Goal: Task Accomplishment & Management: Use online tool/utility

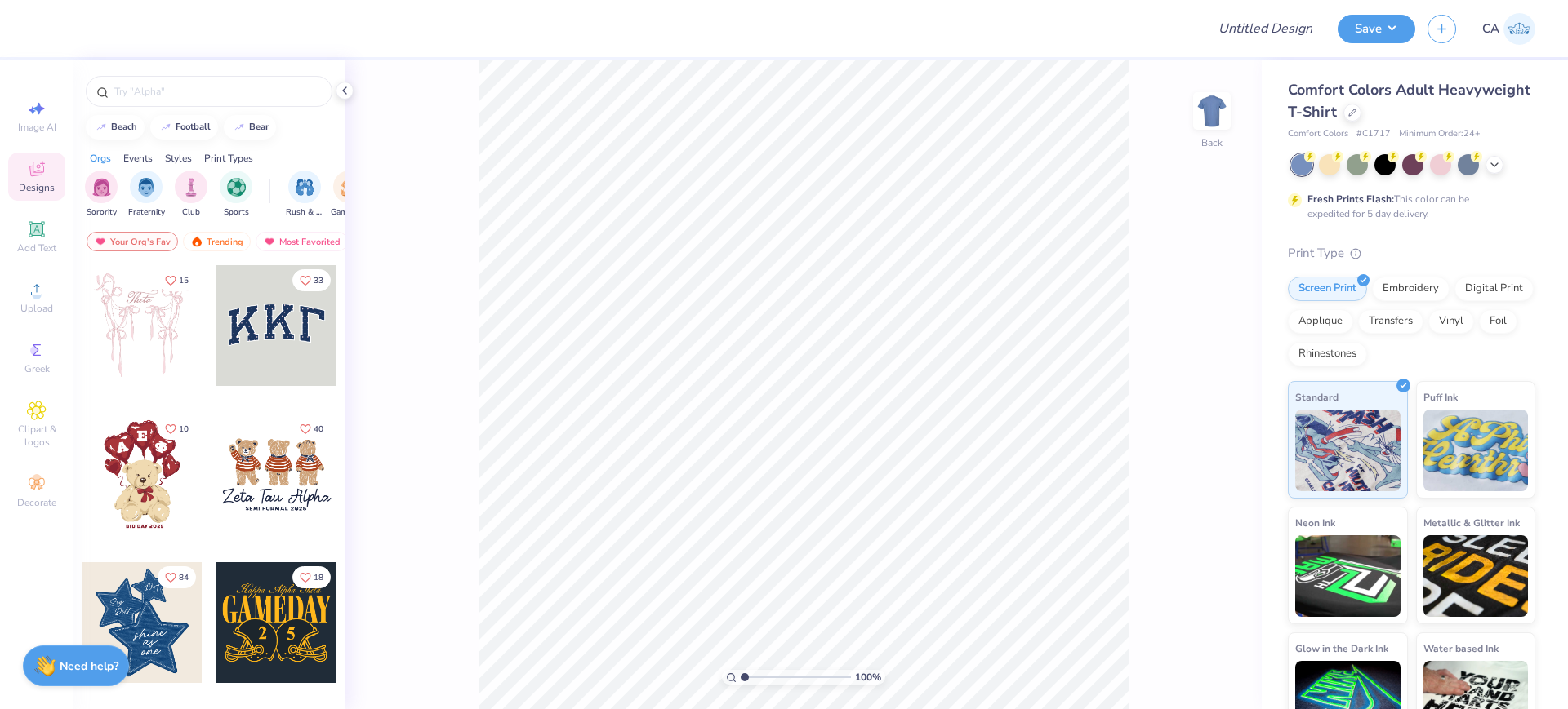
click at [1456, 125] on div "Comfort Colors Adult Heavyweight T-Shirt Comfort Colors # C1717 Minimum Order: …" at bounding box center [1411, 110] width 247 height 62
click at [1456, 118] on div "Comfort Colors Adult Heavyweight T-Shirt" at bounding box center [1411, 101] width 247 height 44
click at [1362, 116] on div at bounding box center [1352, 111] width 18 height 18
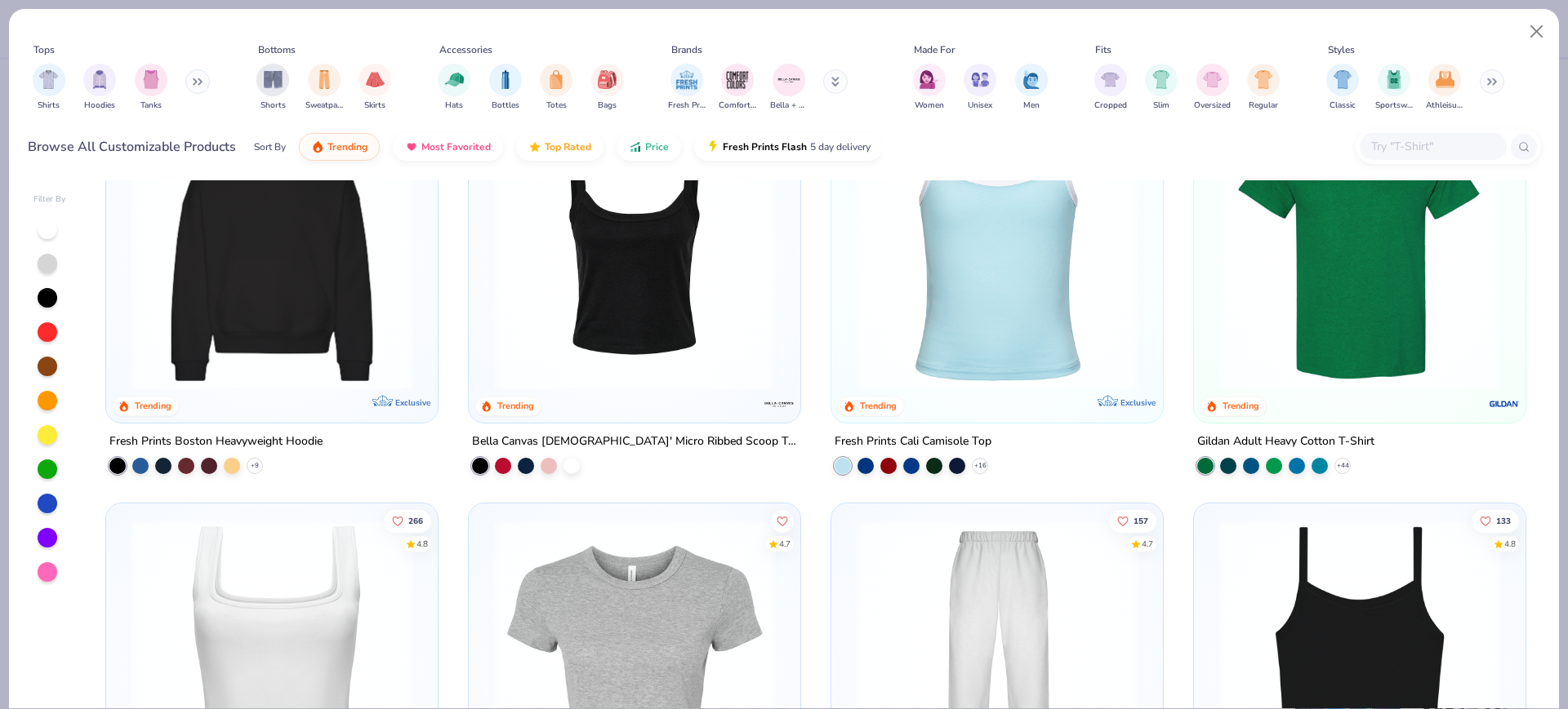
scroll to position [612, 0]
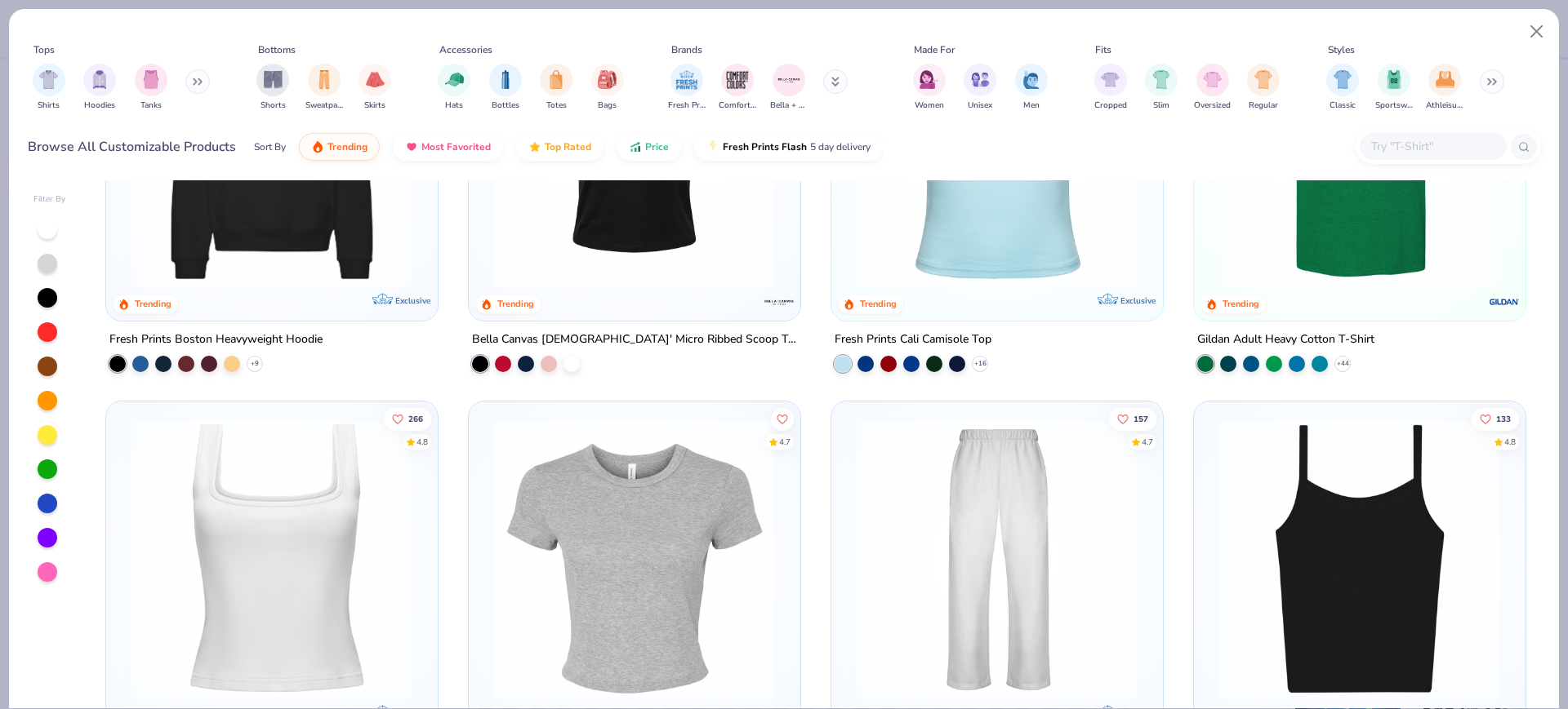
click at [1063, 263] on img at bounding box center [997, 147] width 299 height 283
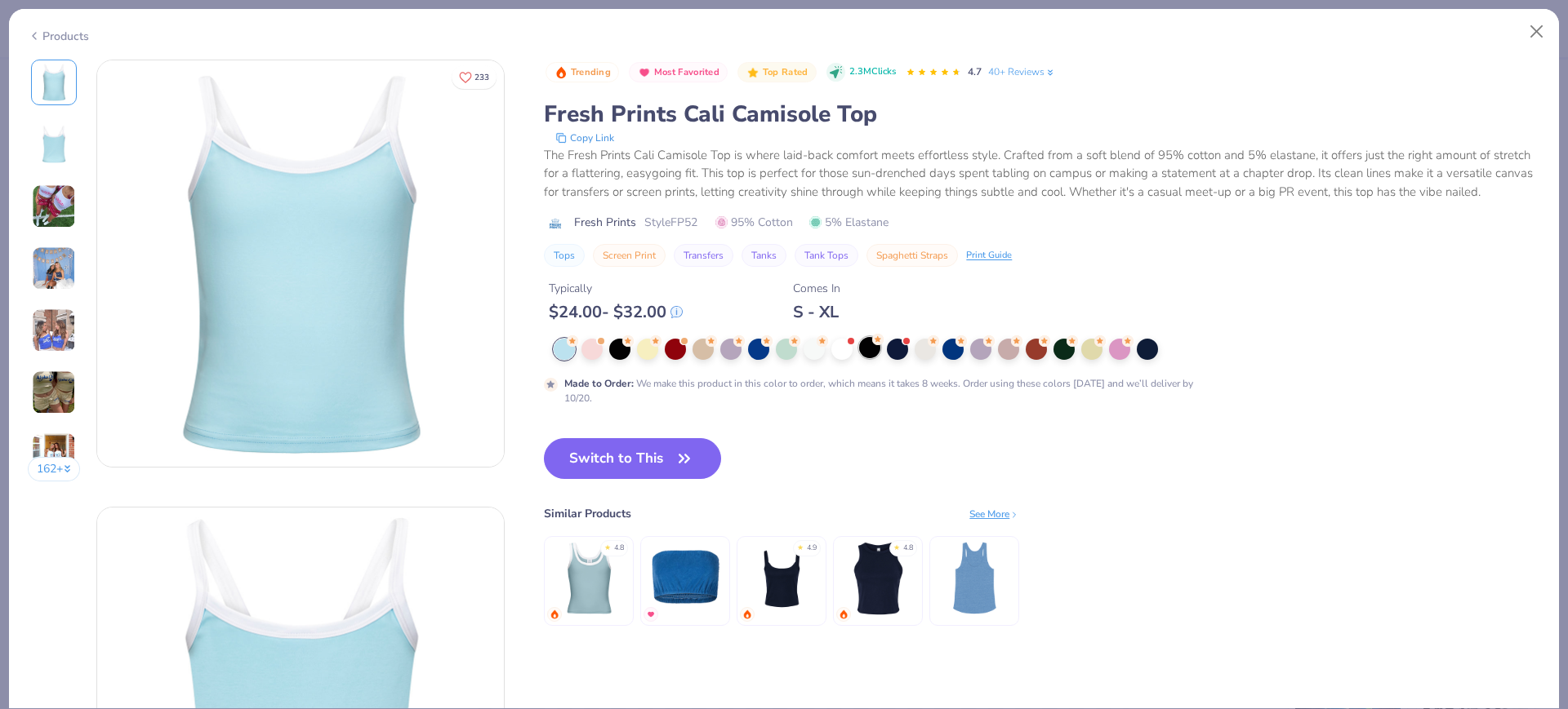
click at [864, 358] on div at bounding box center [870, 348] width 22 height 22
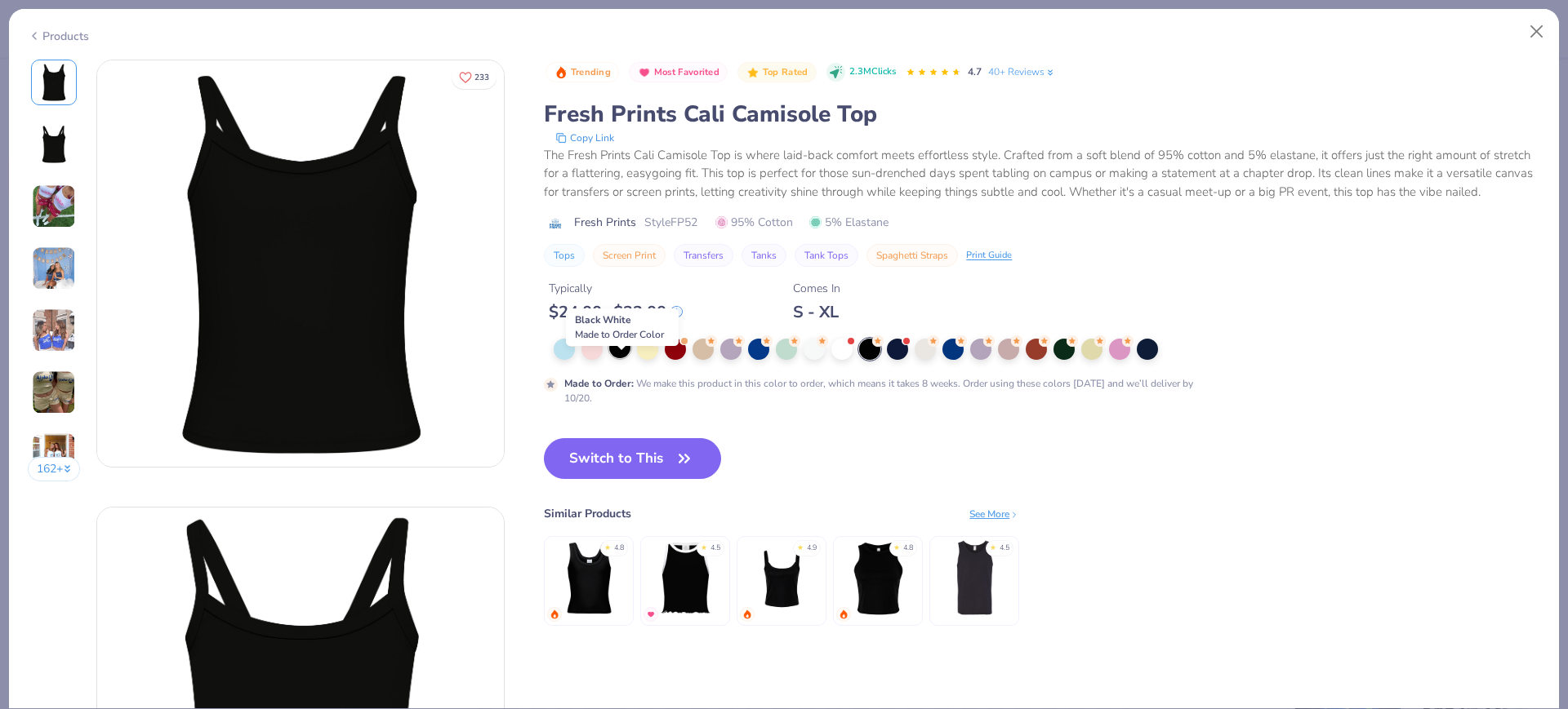
click at [614, 358] on div at bounding box center [620, 348] width 22 height 22
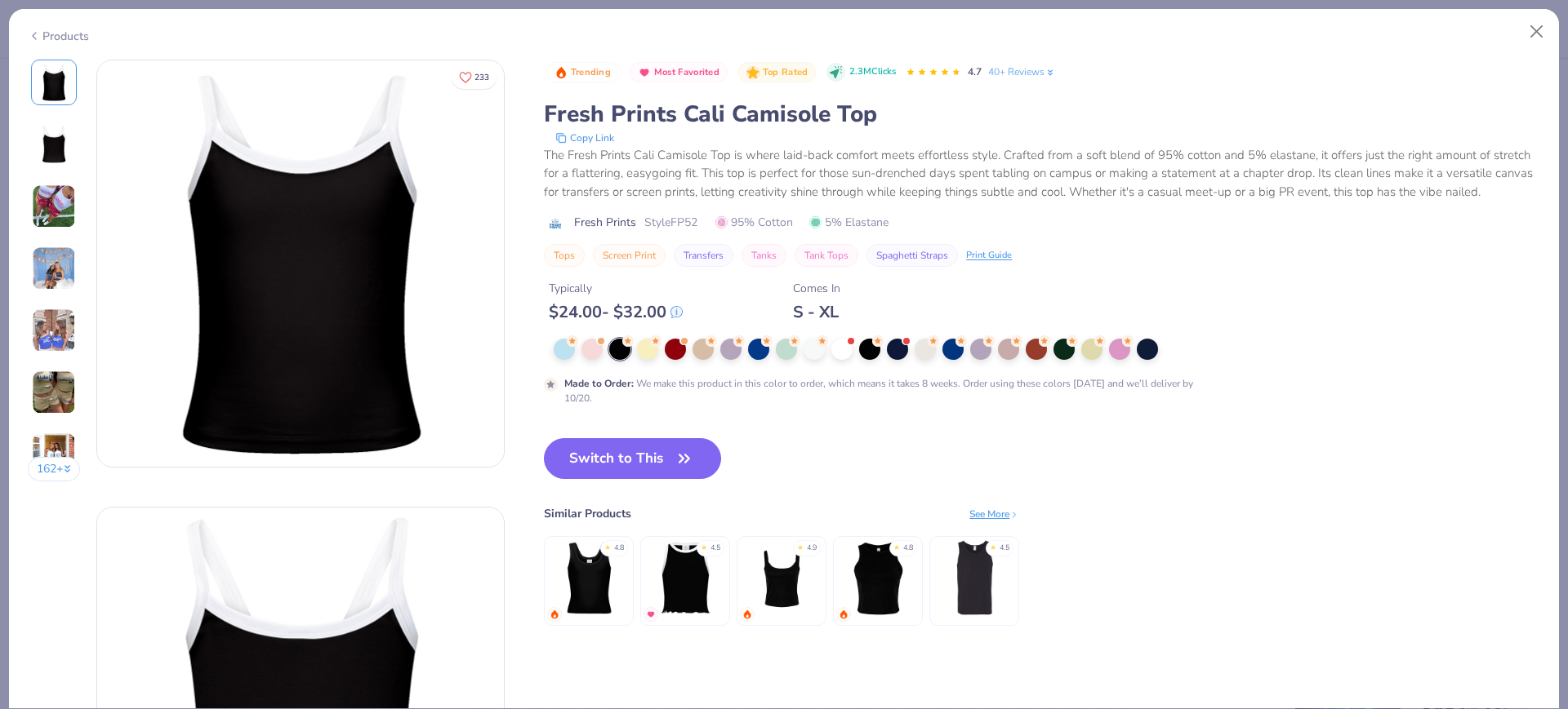
click at [686, 231] on span "Style FP52" at bounding box center [671, 223] width 53 height 18
copy span "FP52"
click at [601, 460] on button "Switch to This" at bounding box center [632, 459] width 177 height 41
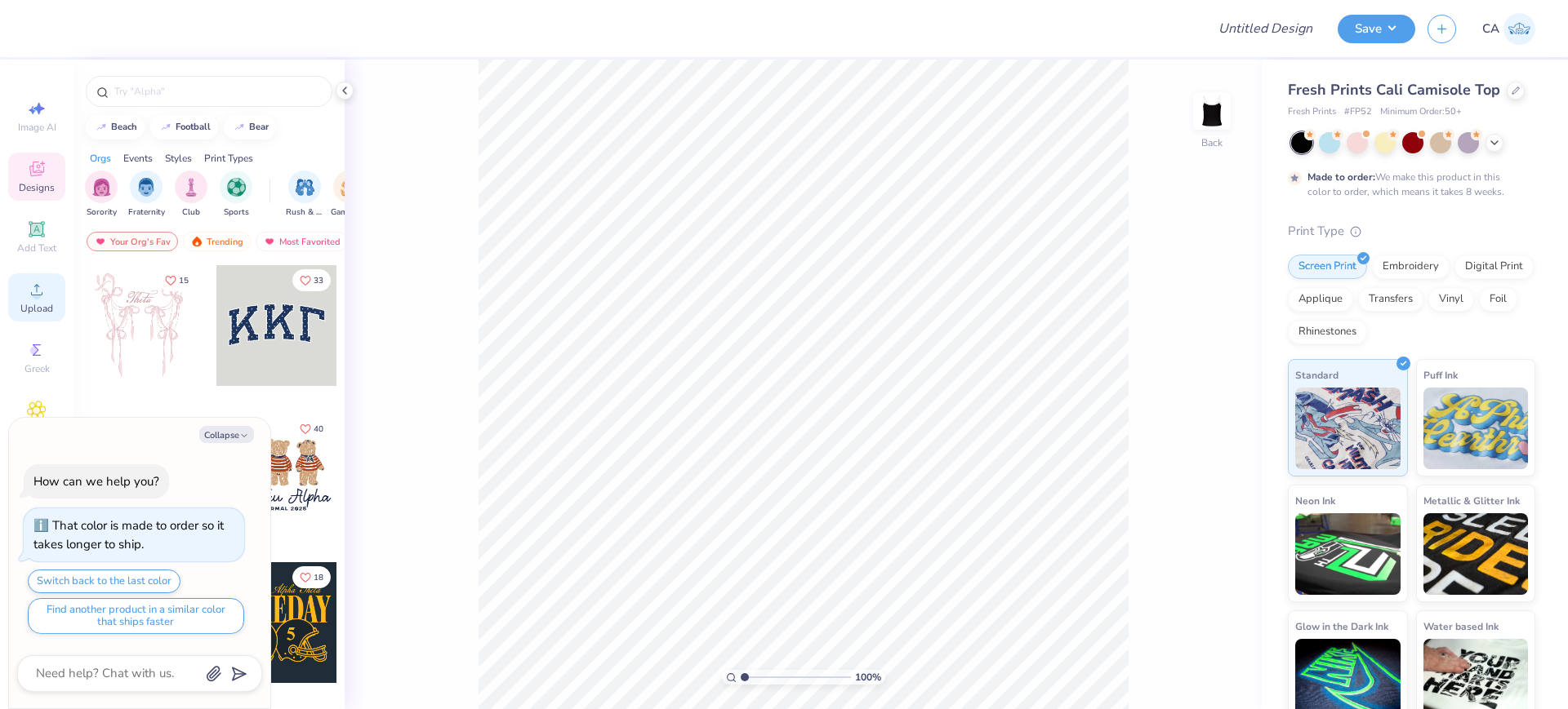
click at [32, 283] on icon at bounding box center [37, 289] width 20 height 20
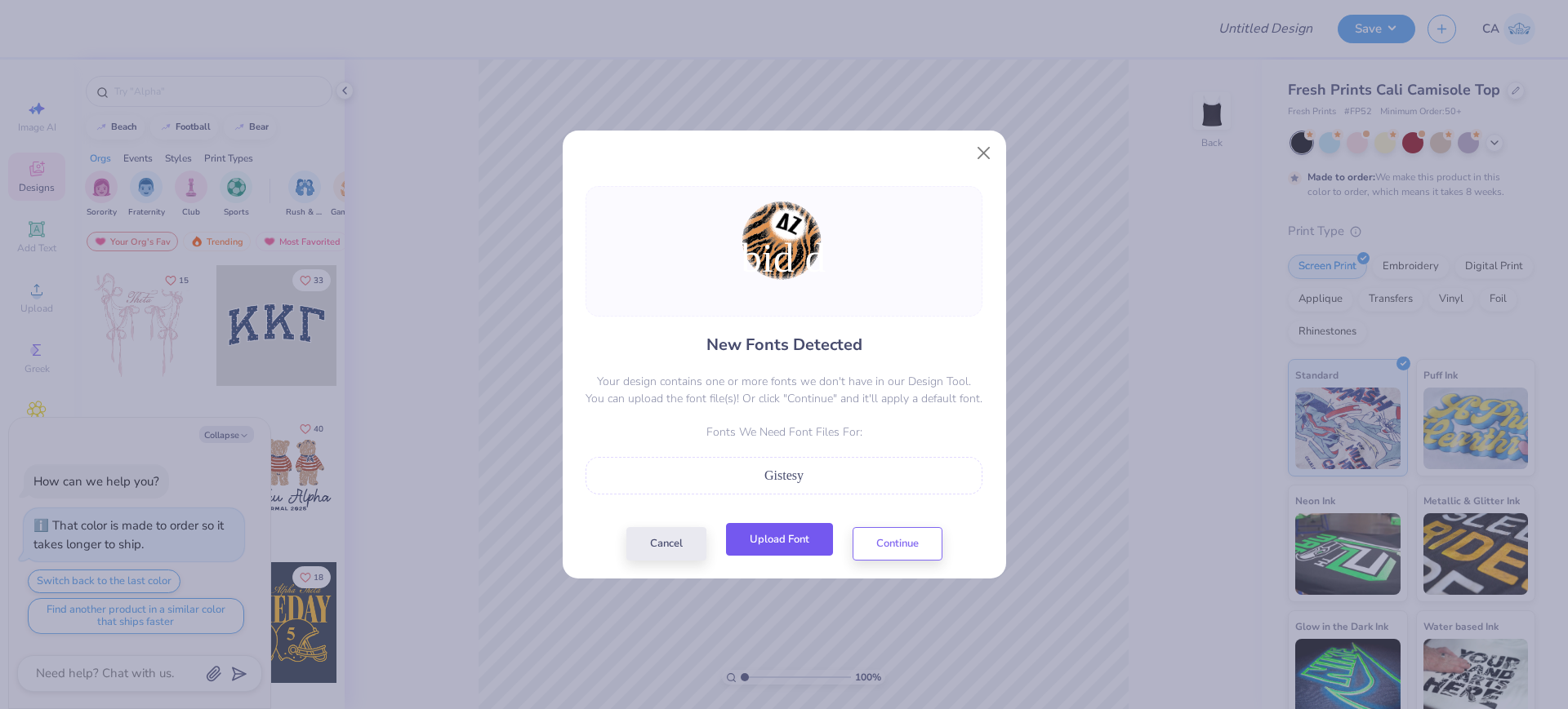
click at [790, 537] on button "Upload Font" at bounding box center [779, 540] width 107 height 33
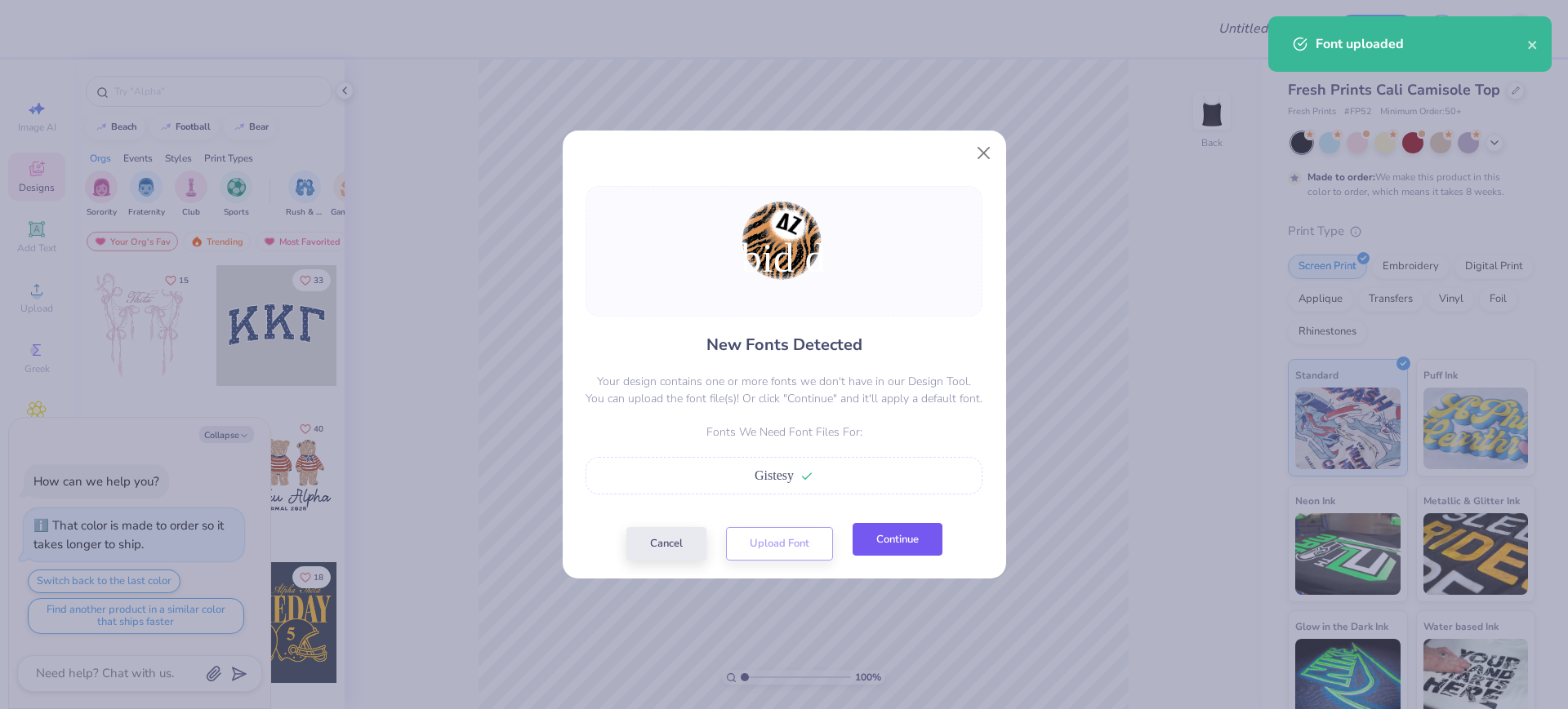
click at [907, 552] on button "Continue" at bounding box center [897, 540] width 90 height 33
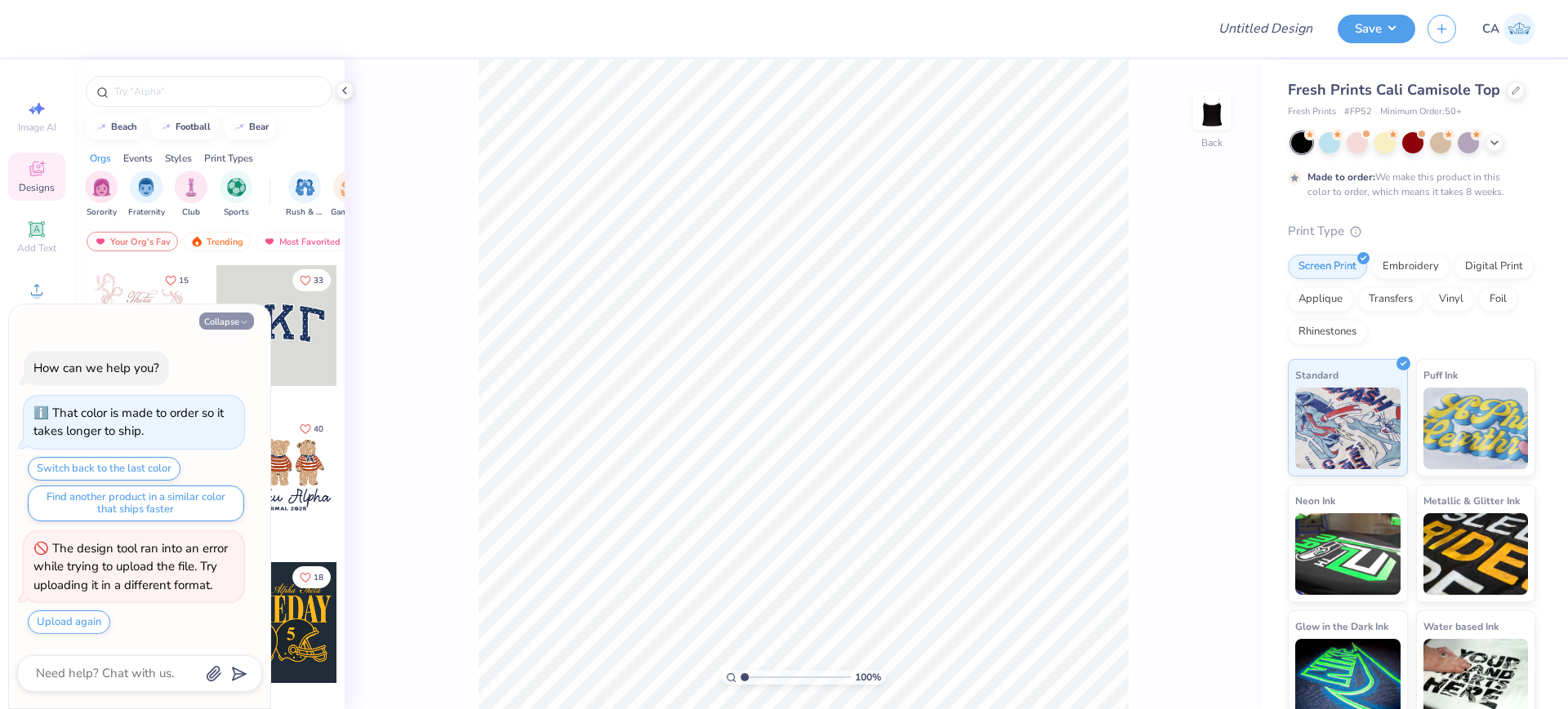
click at [252, 327] on button "Collapse" at bounding box center [227, 322] width 55 height 18
type textarea "x"
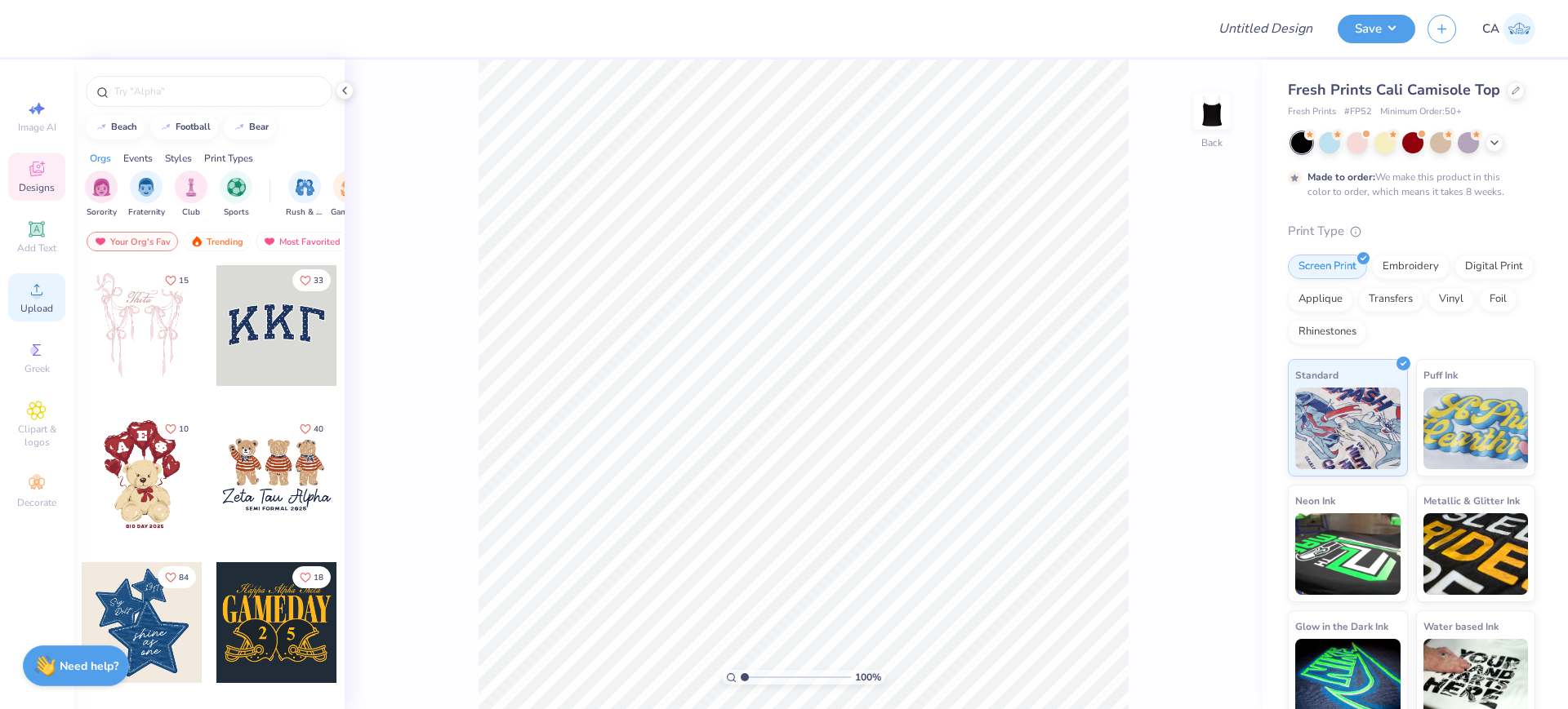
click at [44, 288] on icon at bounding box center [37, 289] width 20 height 20
type input "5.33"
click at [1222, 414] on icon at bounding box center [1219, 413] width 11 height 14
click at [54, 294] on div "Upload" at bounding box center [36, 297] width 57 height 48
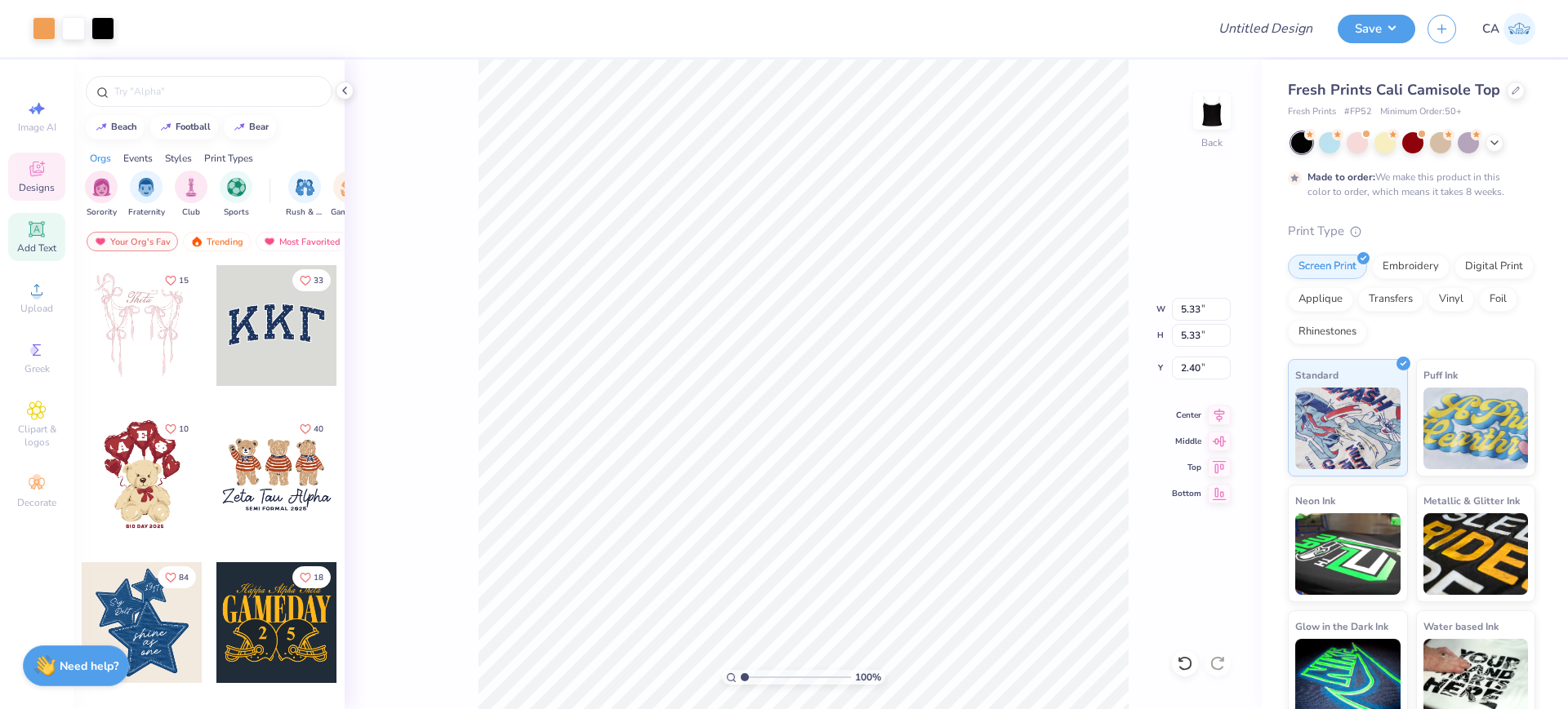
click at [42, 244] on span "Add Text" at bounding box center [37, 247] width 39 height 13
type input "3.96"
type input "1.15"
type input "6.43"
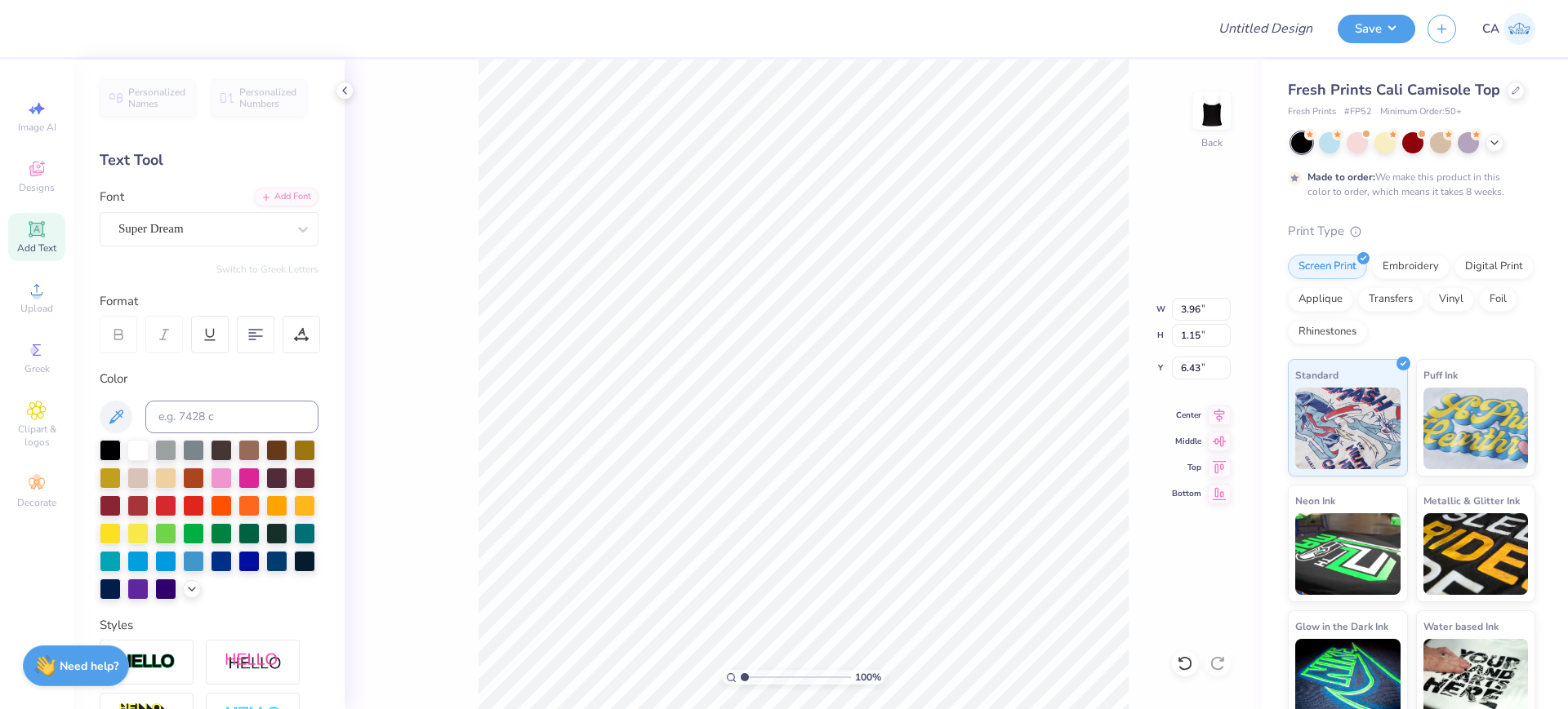
scroll to position [18, 3]
type textarea "bid day"
click at [261, 198] on icon at bounding box center [266, 196] width 10 height 10
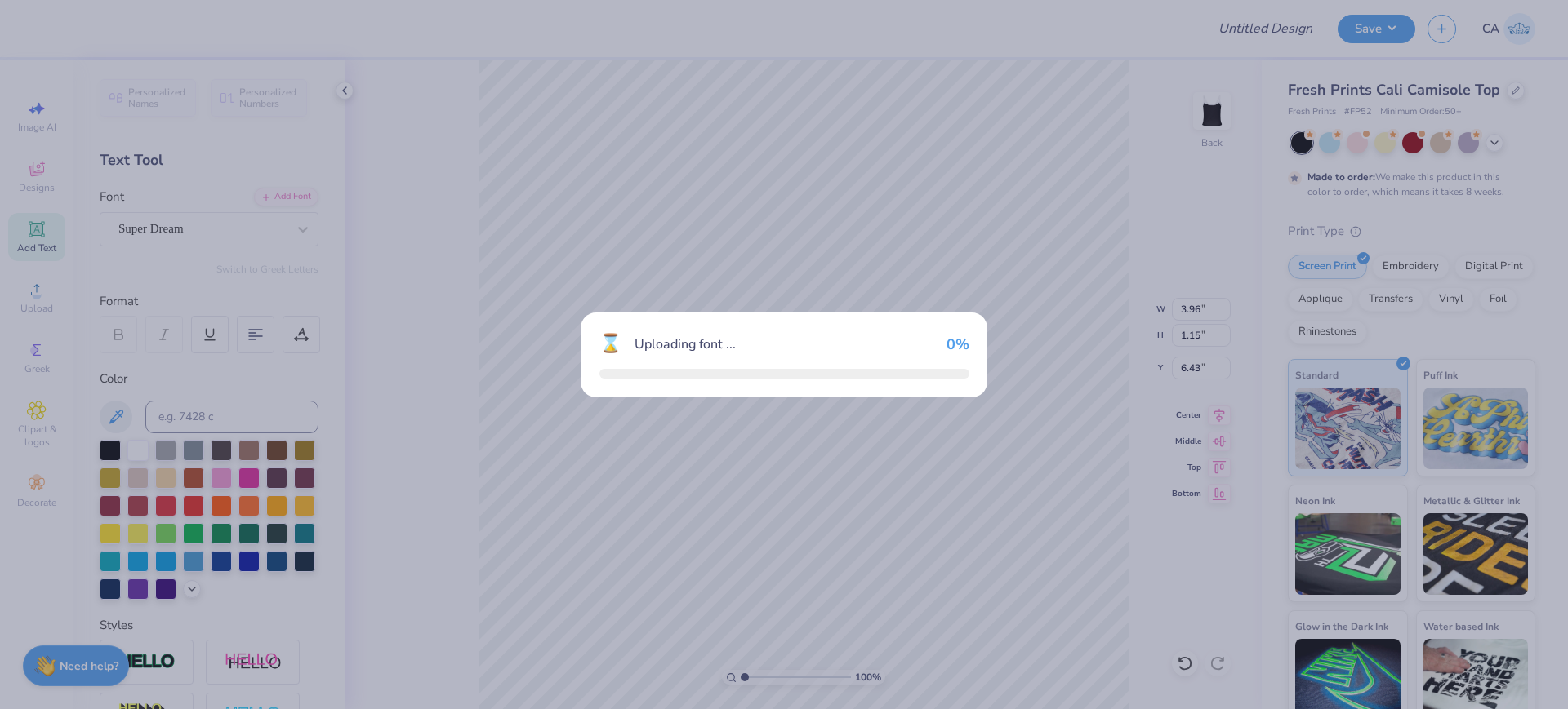
type input "5.29"
type input "1.39"
type input "6.31"
type input "3.39"
type input "1.60"
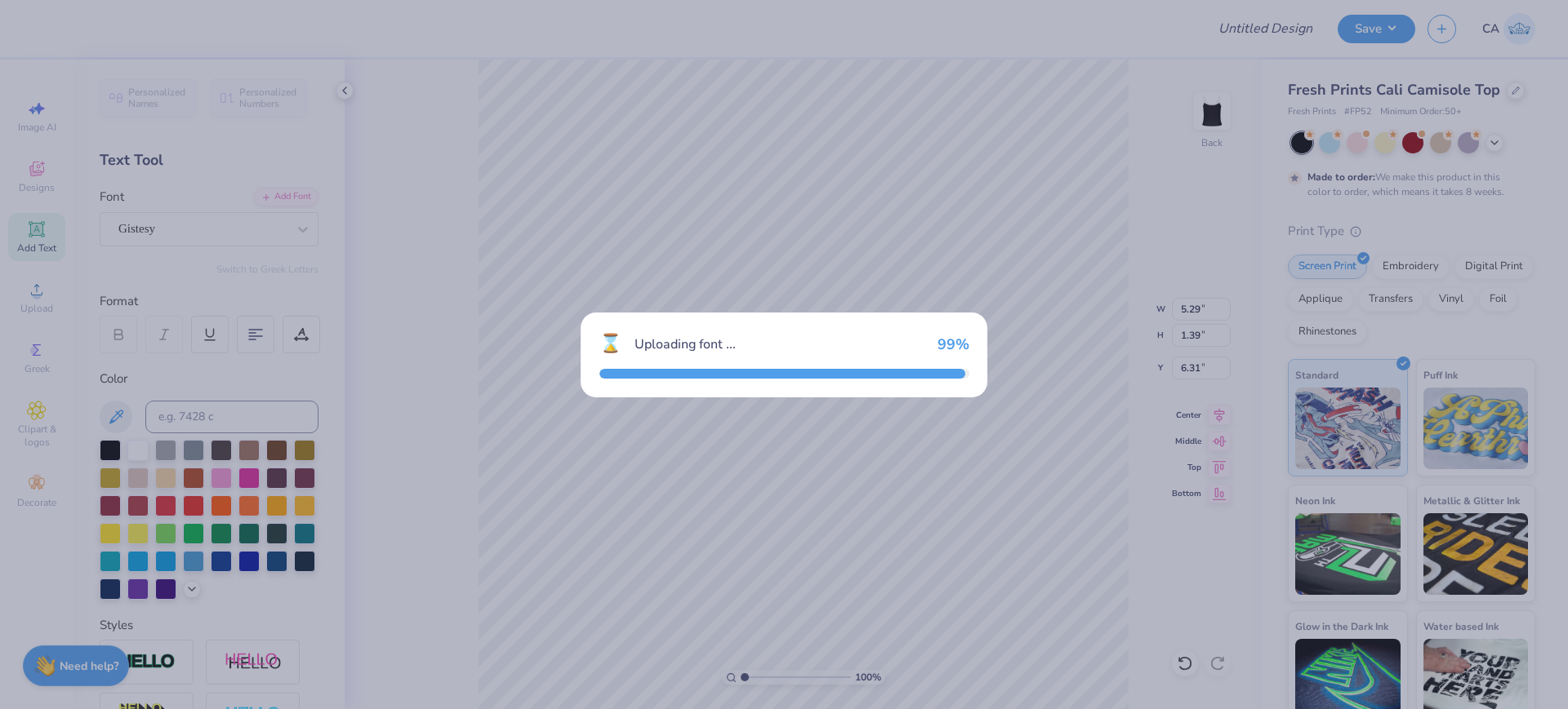
type input "6.20"
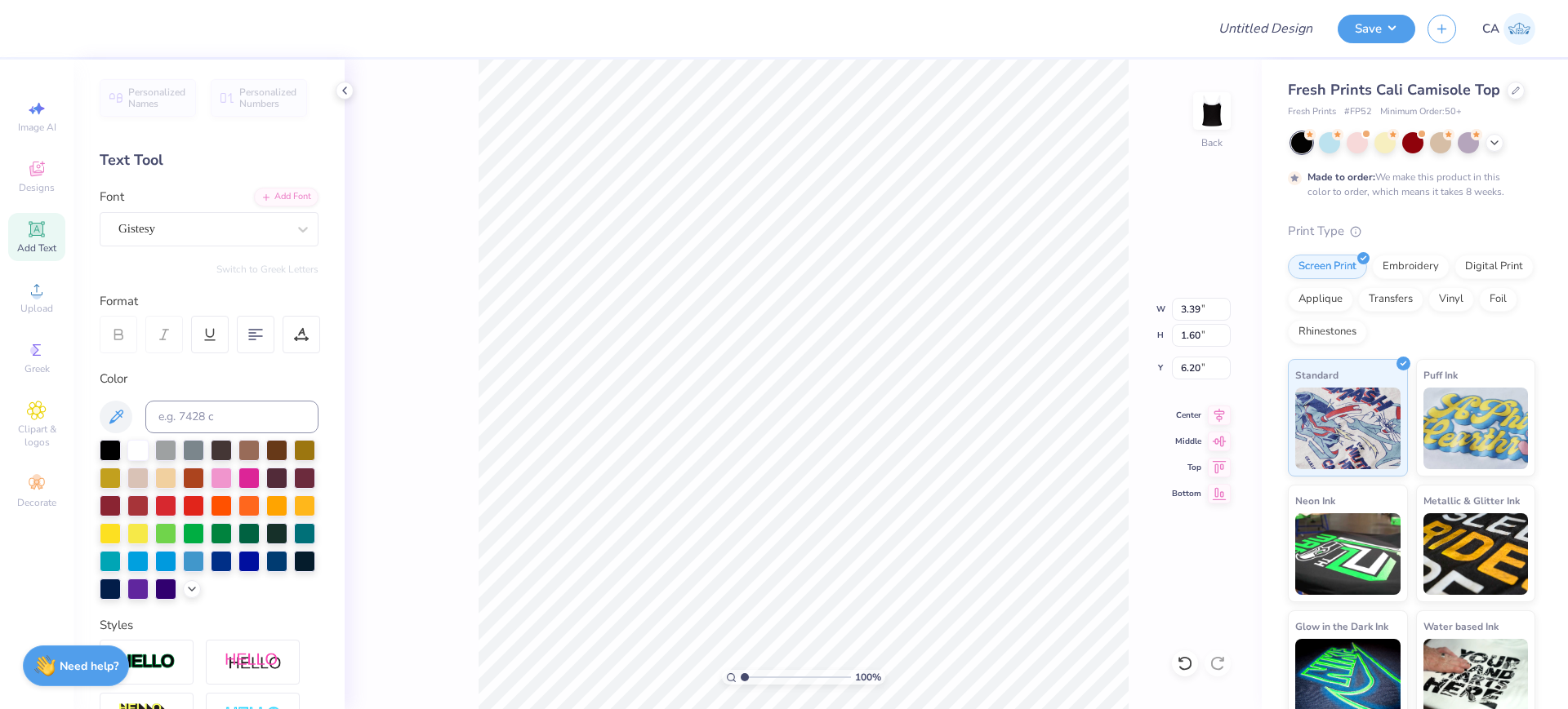
type input "4.56"
type input "2.16"
type input "5.62"
type input "2.66"
type input "5.70"
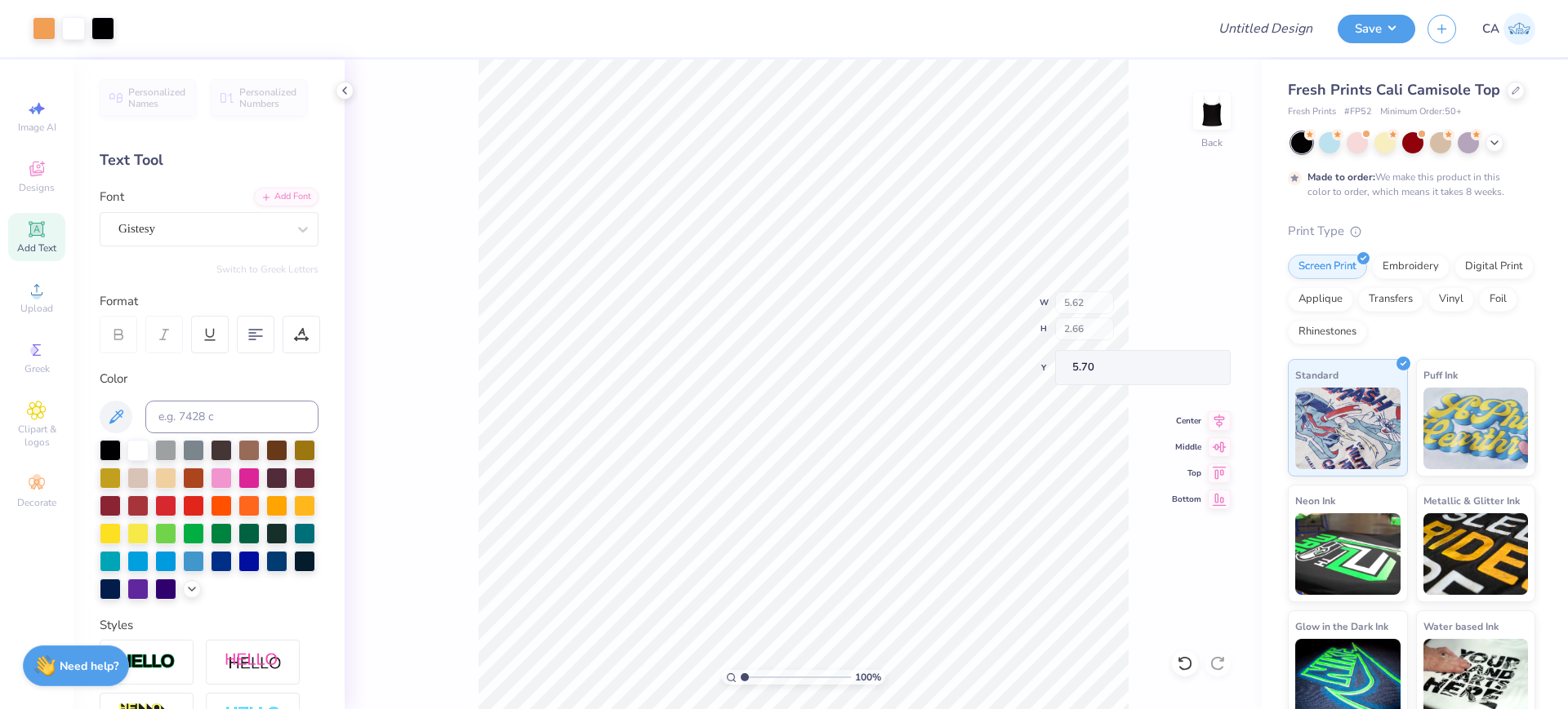
type input "5.95"
type input "2.82"
type input "5.54"
click at [1189, 312] on input "5.95" at bounding box center [1201, 309] width 59 height 22
type input "5.00"
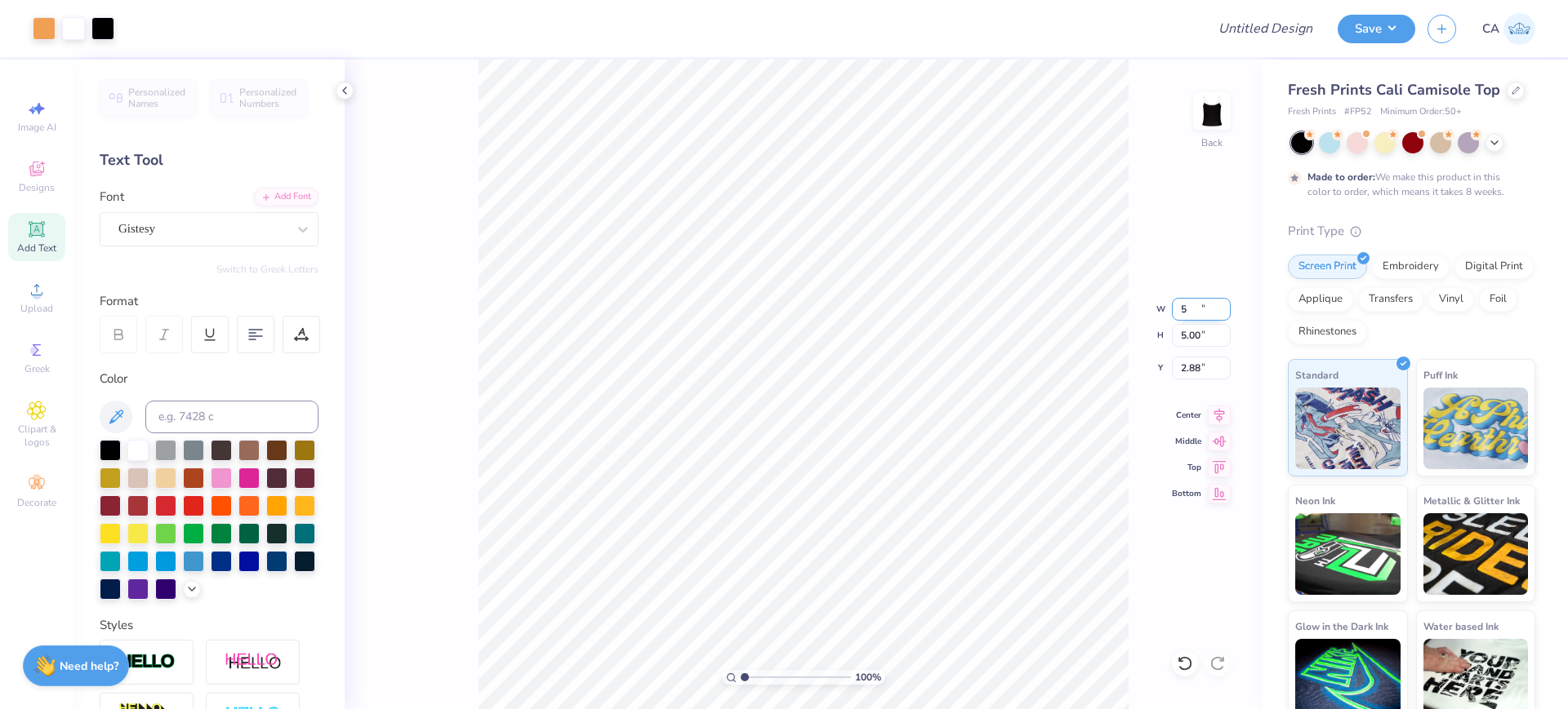
type input "5.00"
type input "2.88"
click at [1203, 318] on input "5.00" at bounding box center [1201, 309] width 59 height 22
type input "4.00"
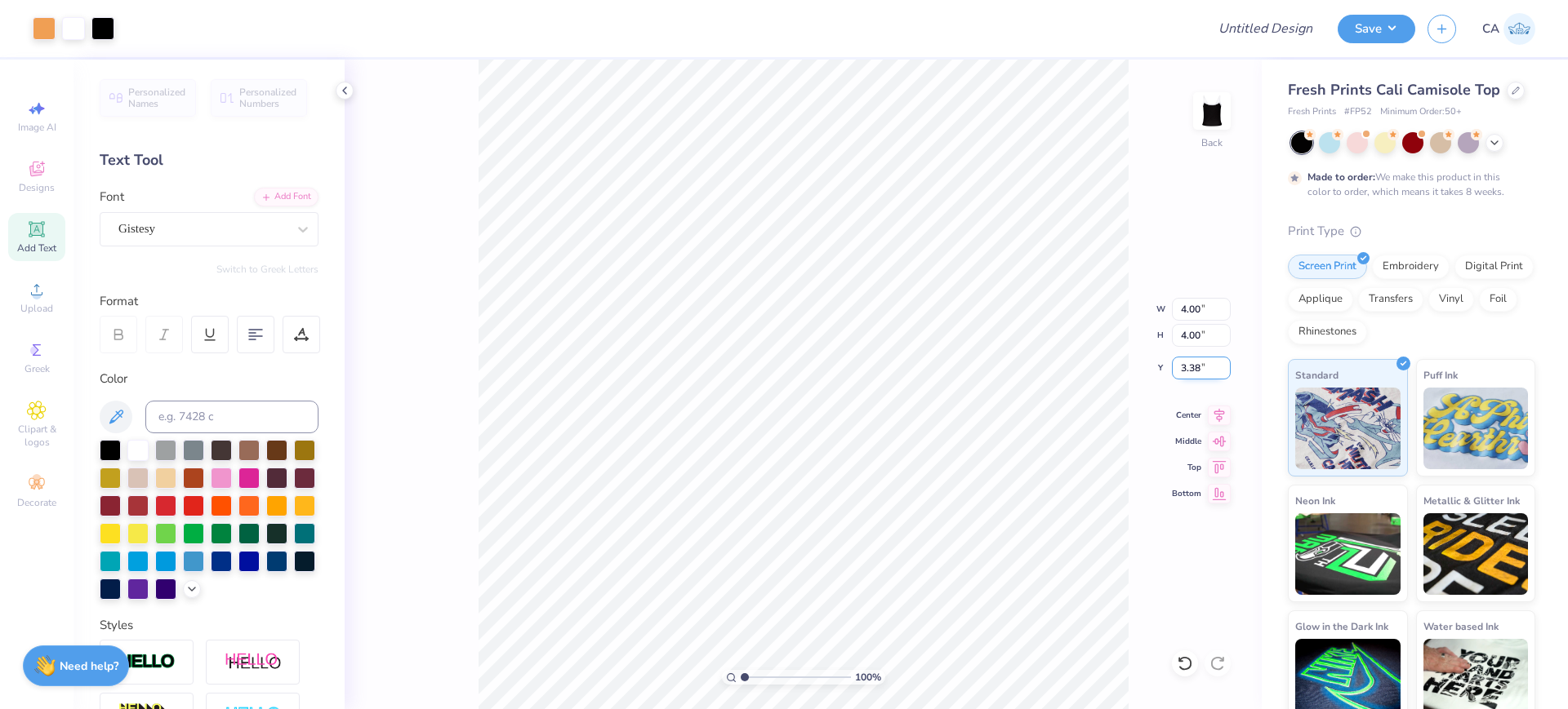
click at [1205, 373] on input "3.38" at bounding box center [1201, 368] width 59 height 22
type input "2.00"
click at [1193, 307] on input "4.00" at bounding box center [1201, 309] width 59 height 22
type input "5.00"
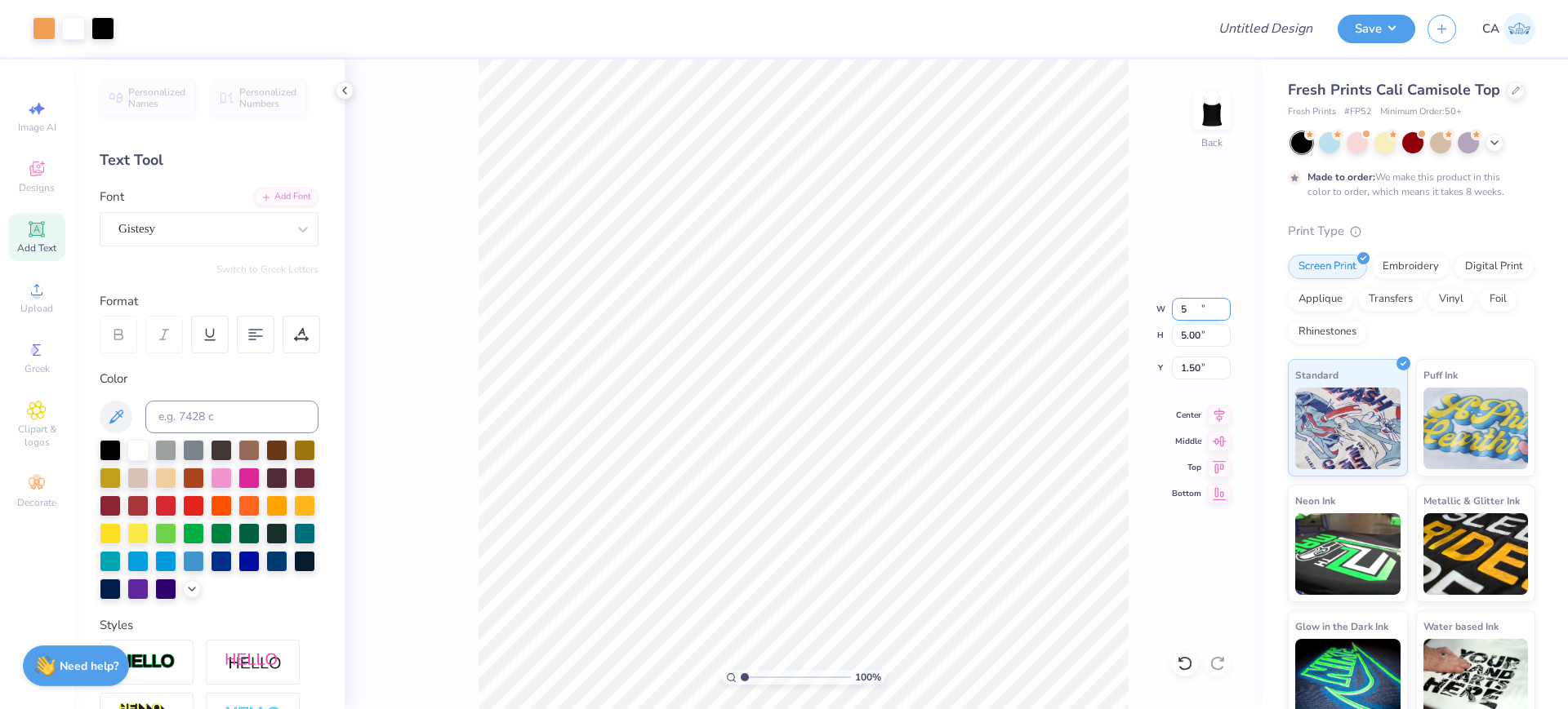
type input "1.50"
click at [1198, 378] on div "100 % Back W 5.00 5.00 " H 5.00 5.00 " Y 1.50 1.50 " Center Middle Top Bottom" at bounding box center [802, 384] width 917 height 649
click at [1210, 373] on input "1.50" at bounding box center [1201, 368] width 59 height 22
type input "2.00"
click at [1257, 23] on input "Design Title" at bounding box center [1245, 28] width 160 height 32
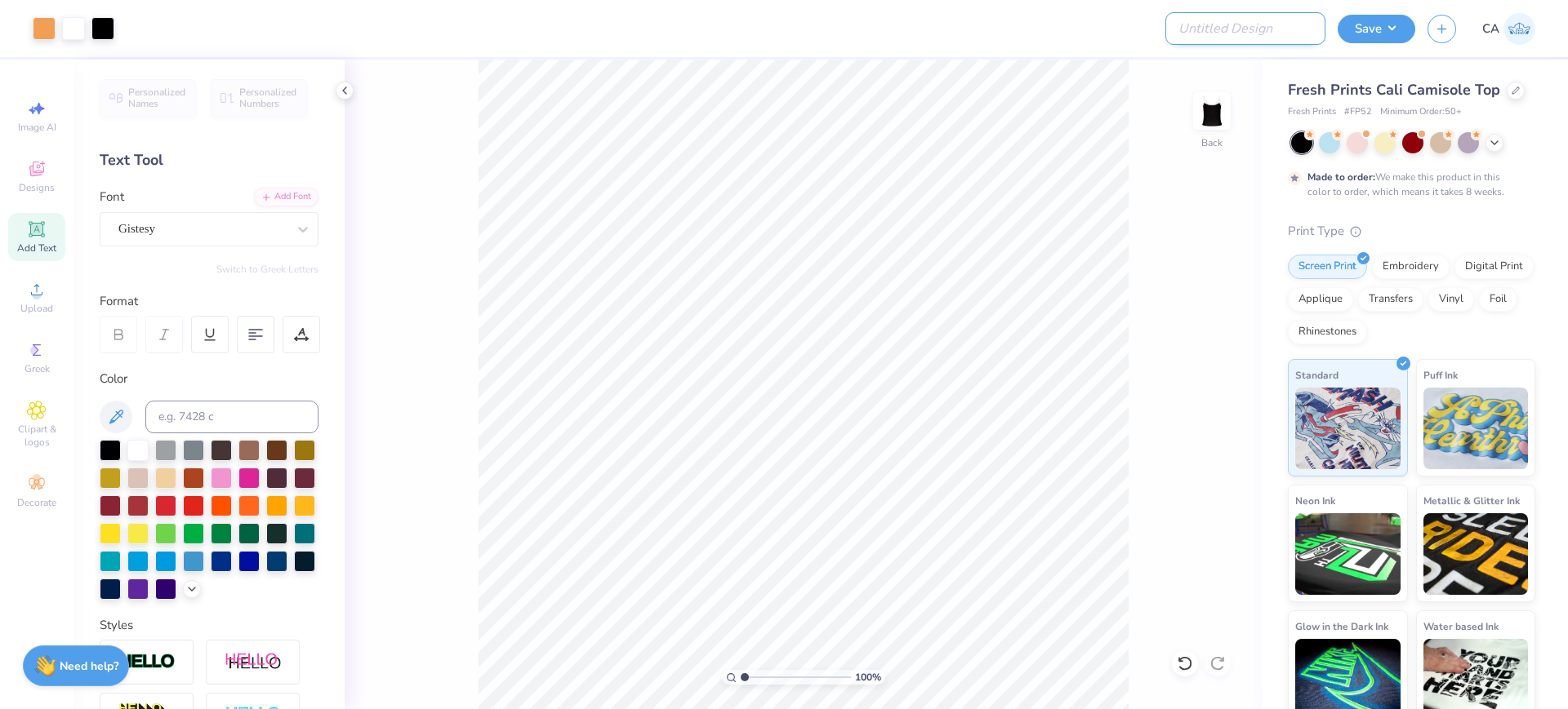
paste input "FPS239790"
type input "FPS239790"
click at [1378, 20] on button "Save" at bounding box center [1375, 26] width 77 height 28
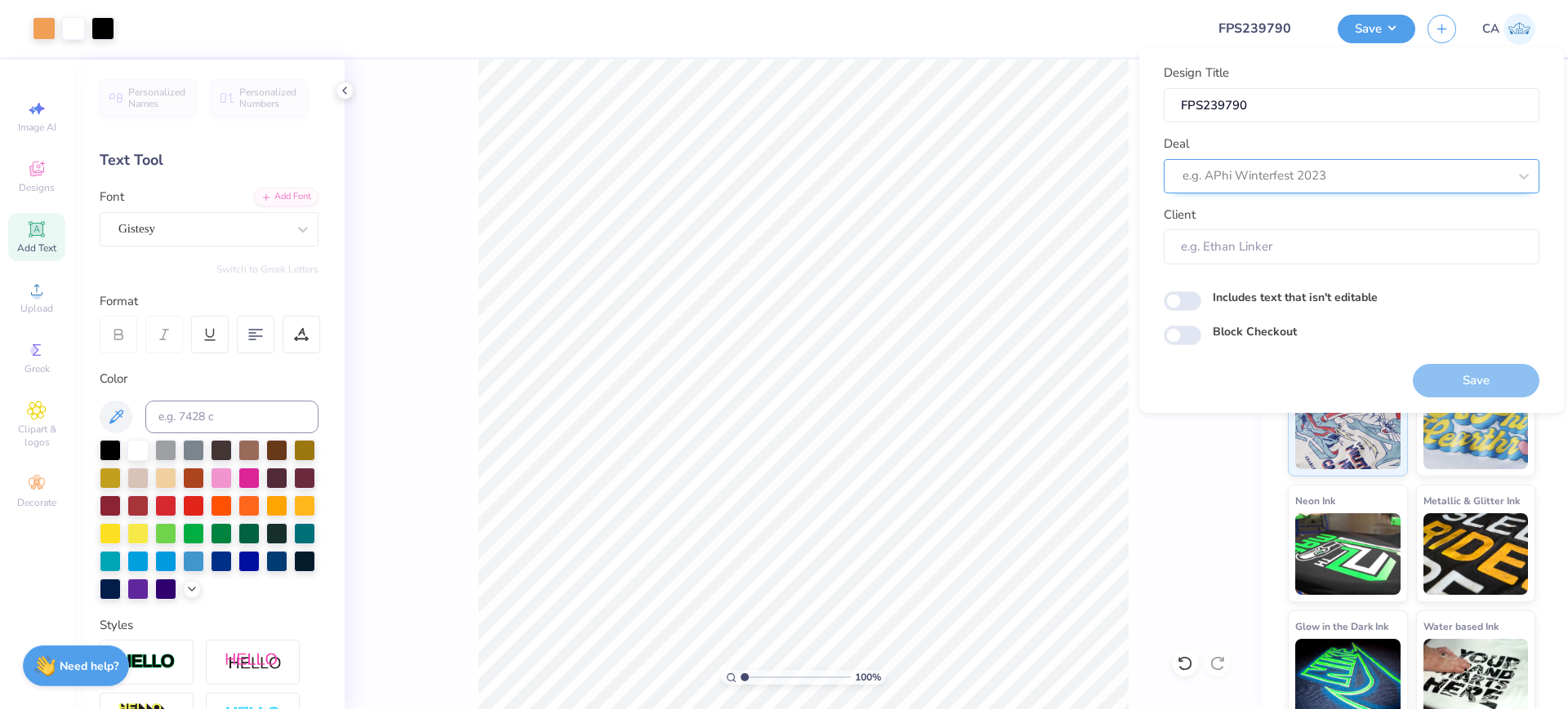
click at [1334, 168] on div at bounding box center [1345, 176] width 325 height 22
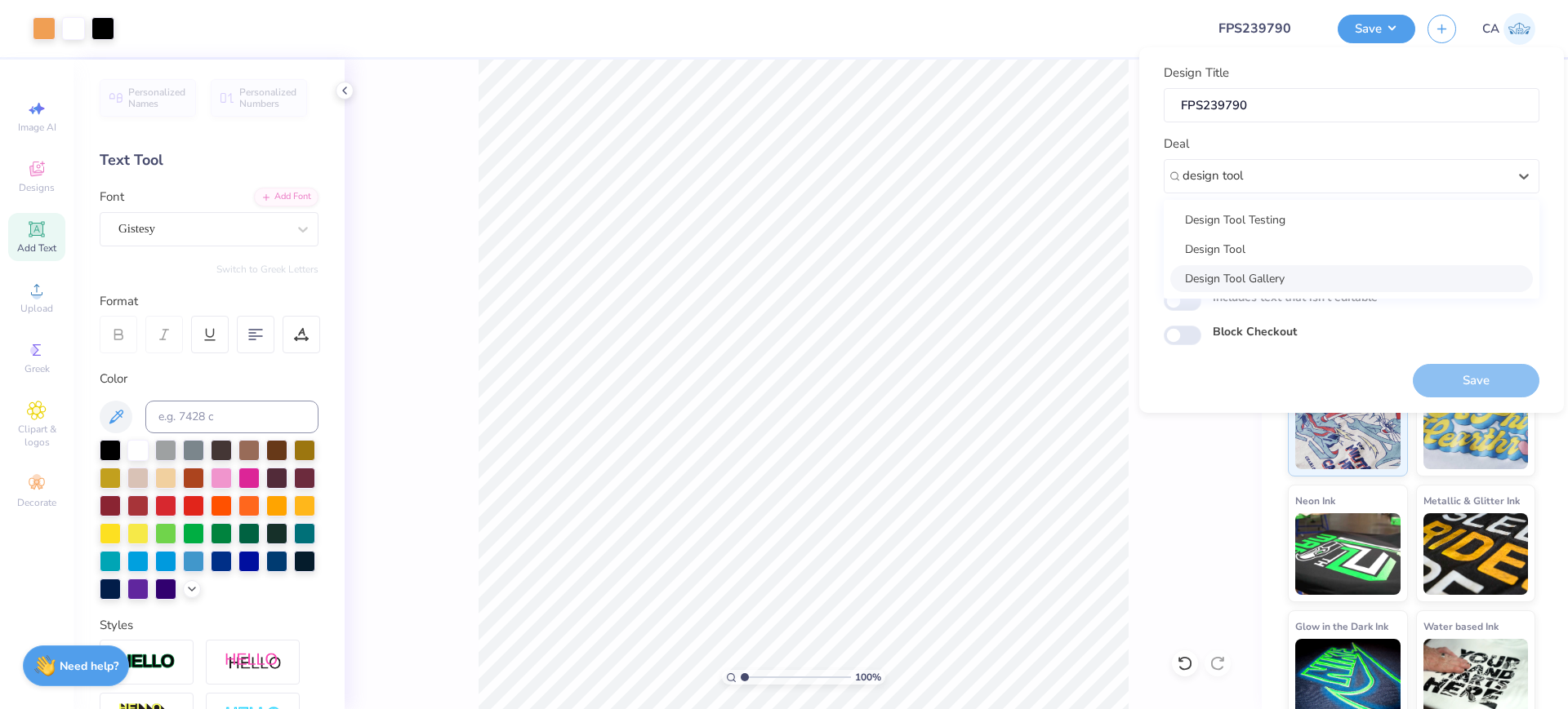
click at [1346, 287] on div "Design Tool Gallery" at bounding box center [1351, 279] width 363 height 27
type input "design tool"
type input "Design Tool Gallery User"
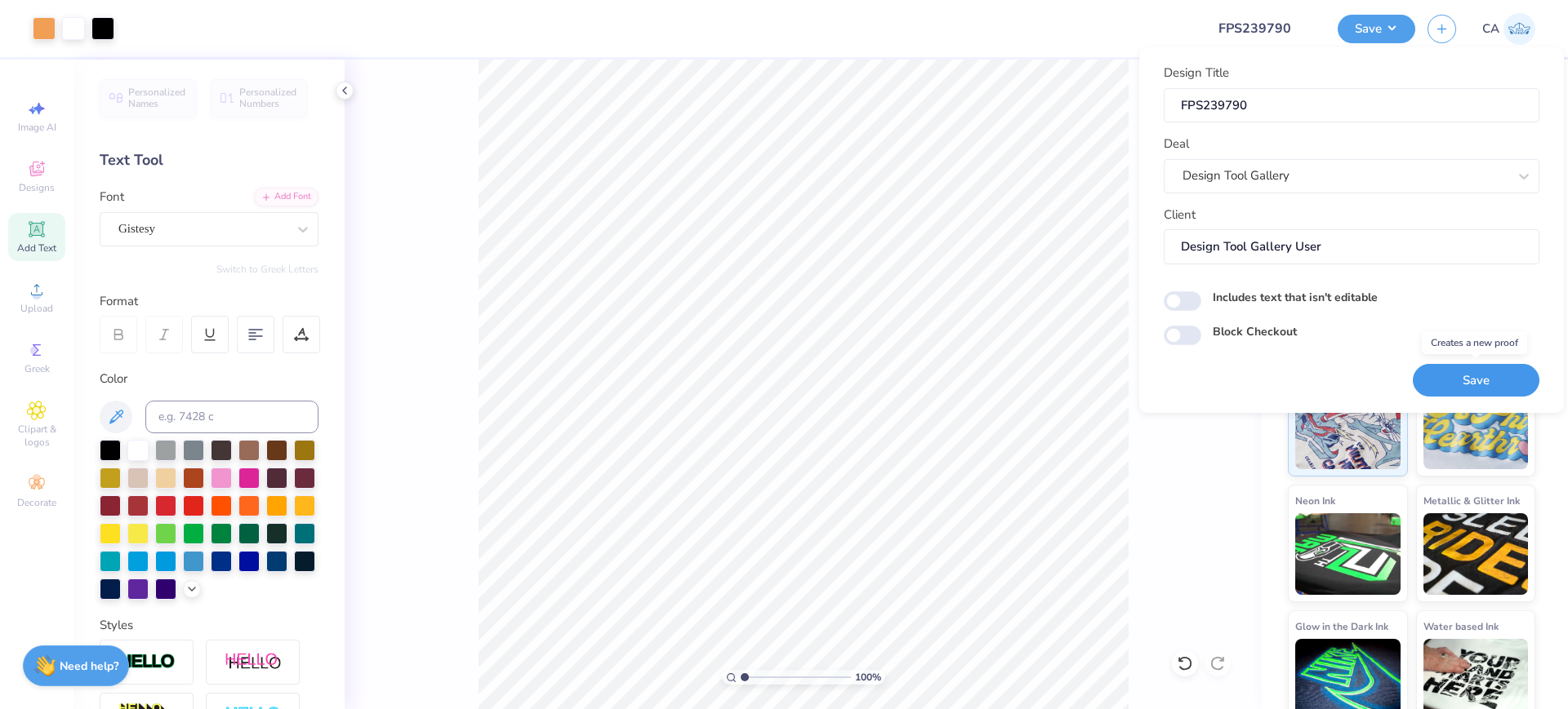
click at [1473, 382] on button "Save" at bounding box center [1475, 380] width 126 height 33
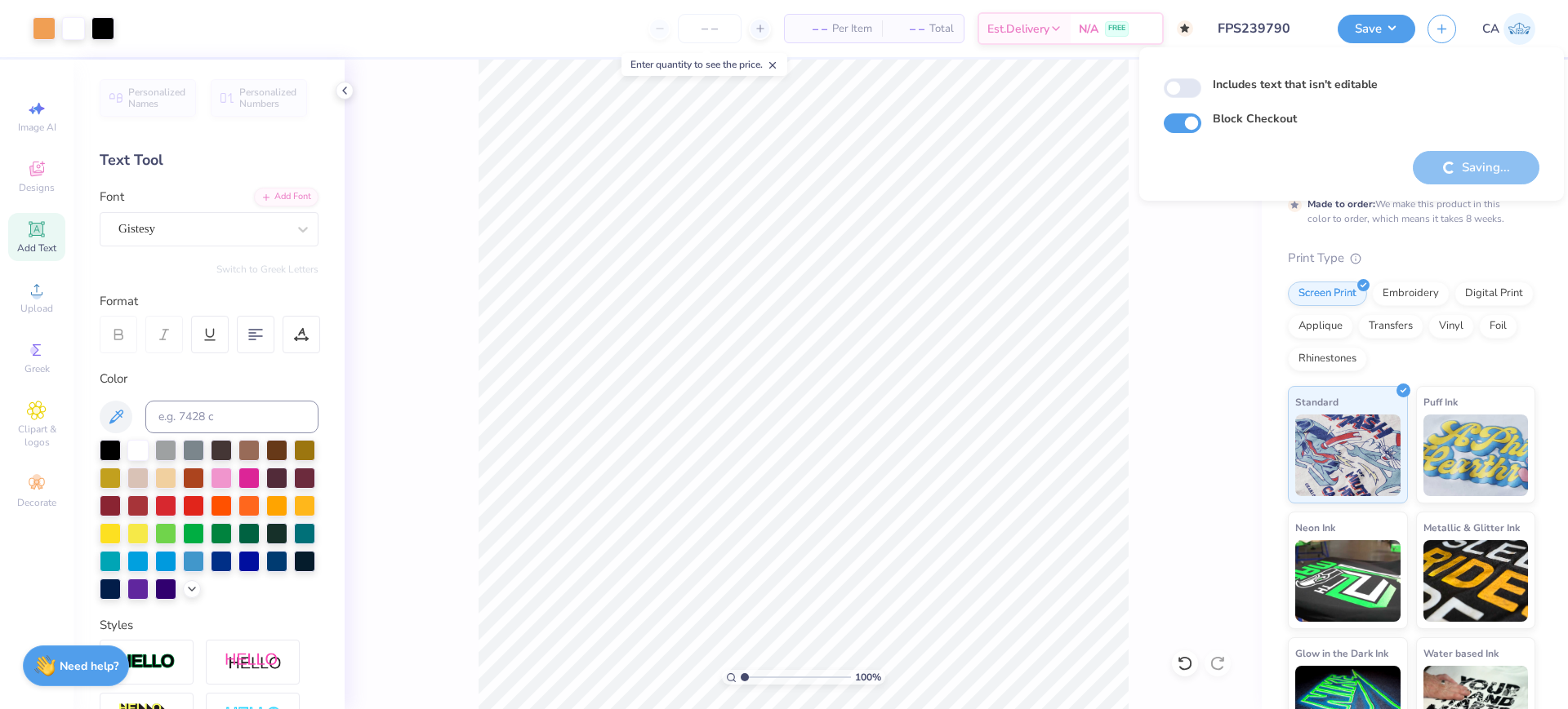
checkbox input "true"
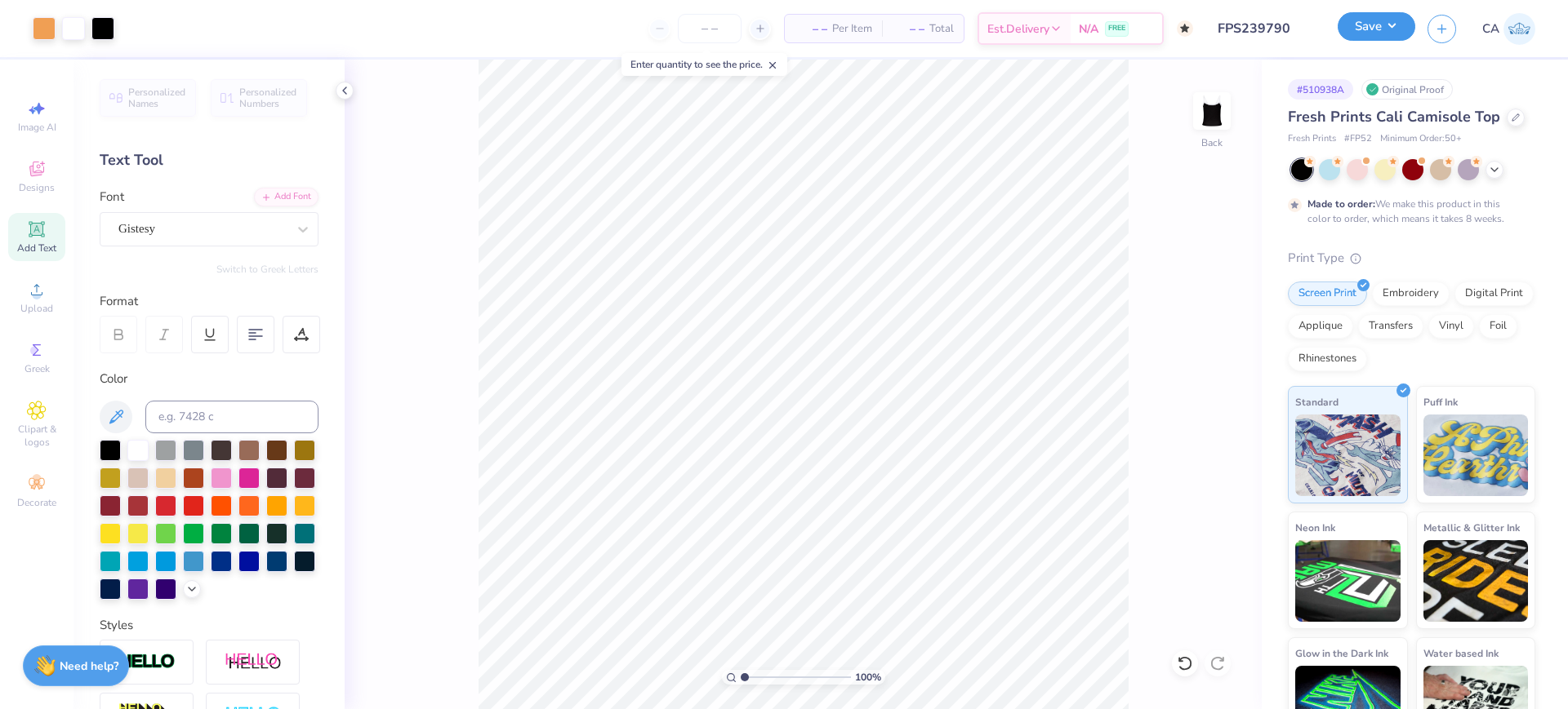
click at [1343, 21] on button "Save" at bounding box center [1375, 26] width 77 height 28
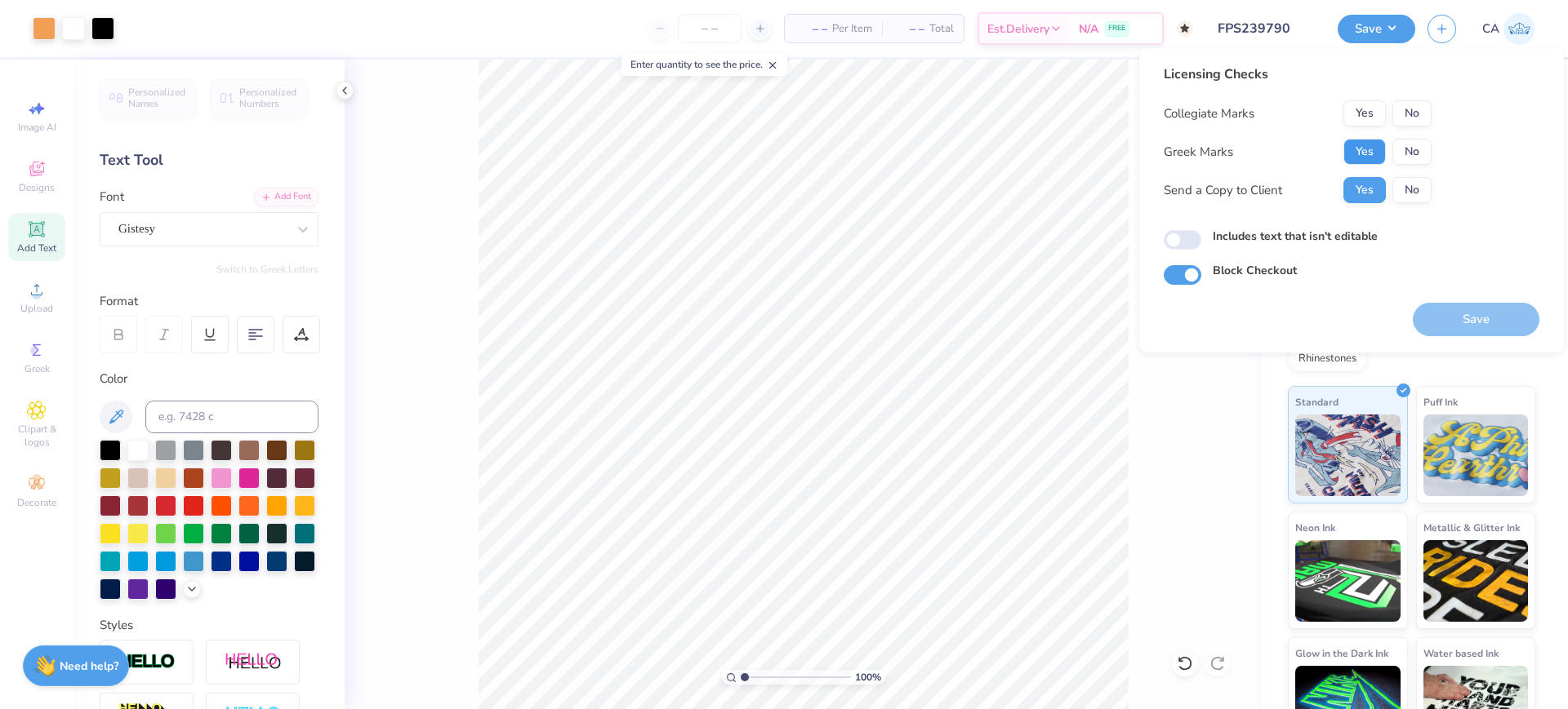
click at [1352, 141] on button "Yes" at bounding box center [1364, 152] width 42 height 26
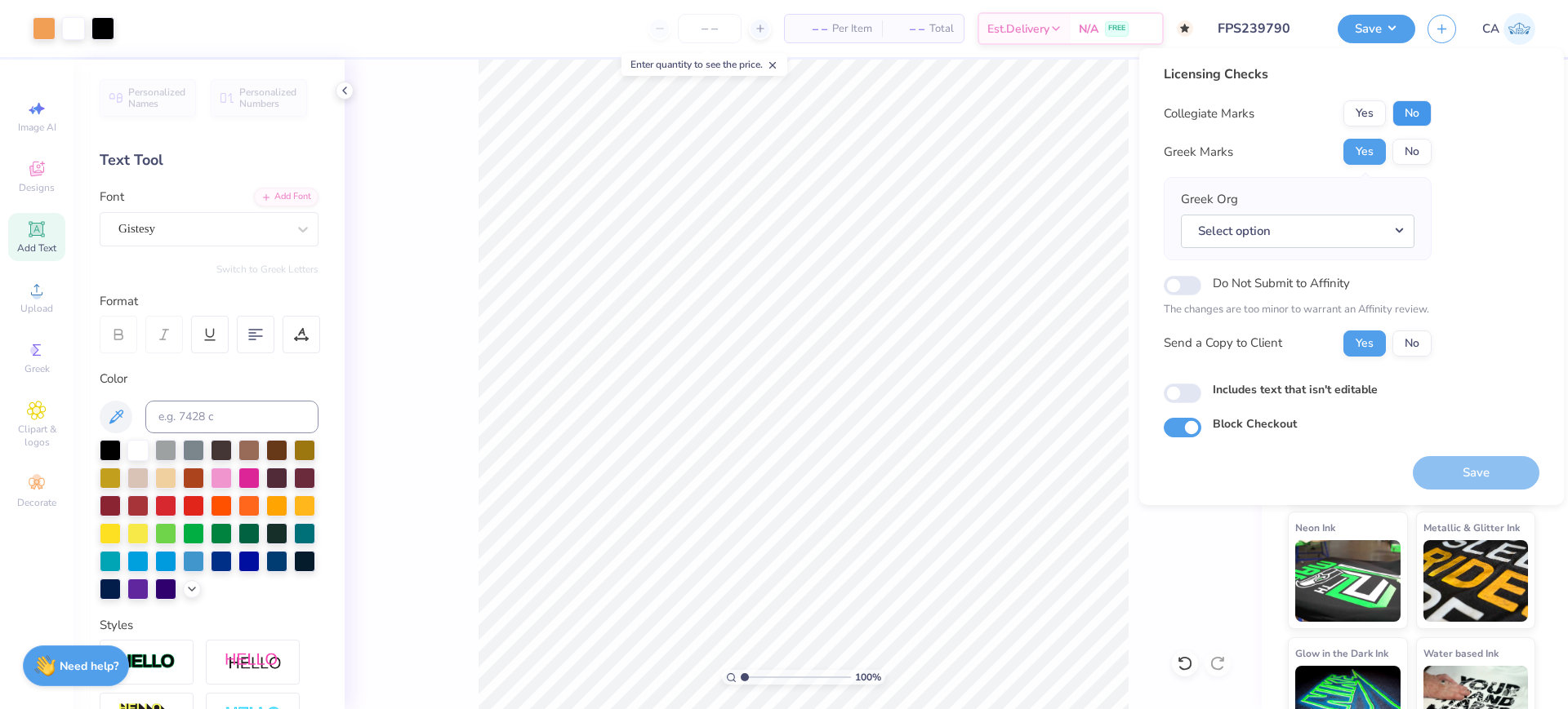
click at [1409, 107] on button "No" at bounding box center [1411, 113] width 39 height 26
click at [1384, 244] on button "Select option" at bounding box center [1297, 232] width 234 height 33
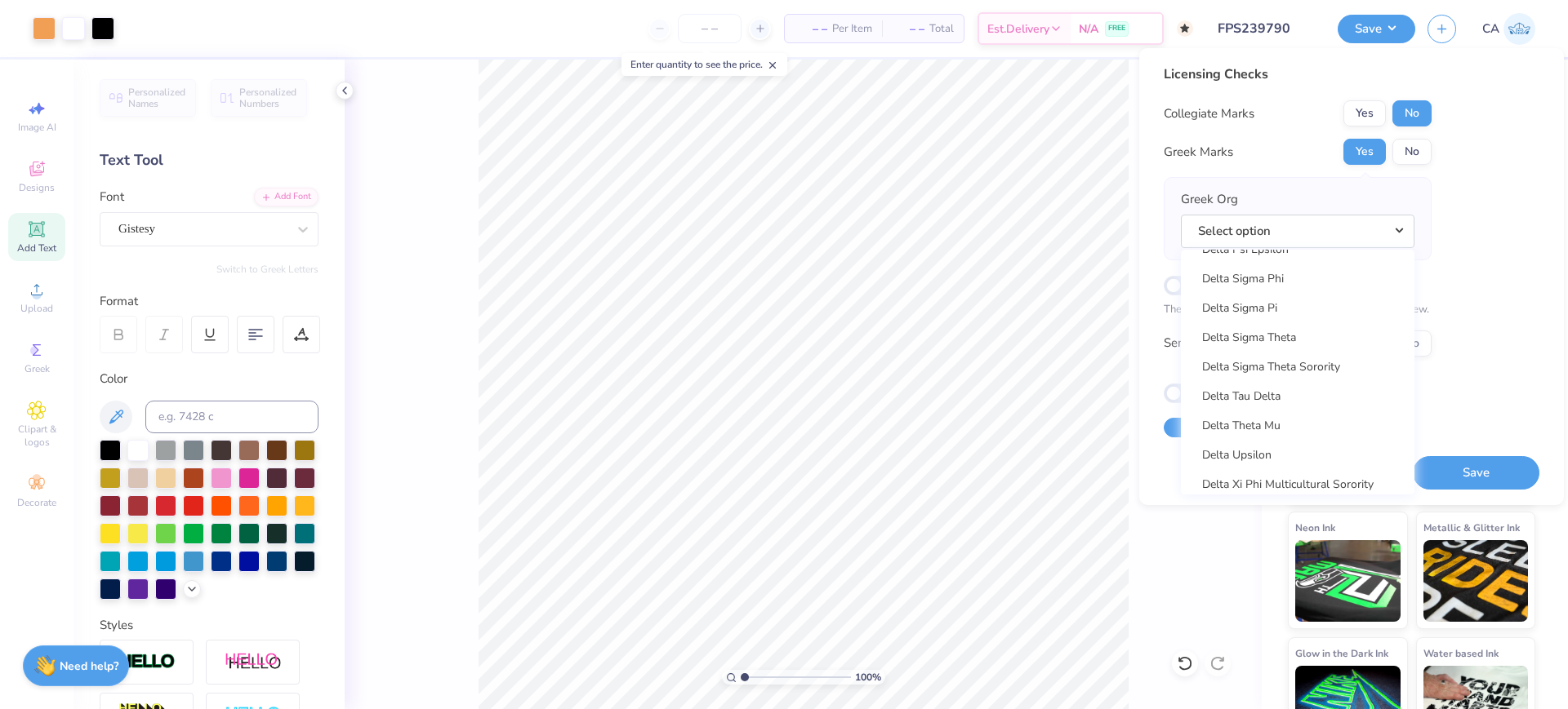
scroll to position [4248, 0]
click at [1287, 457] on link "Delta Zeta" at bounding box center [1297, 460] width 220 height 27
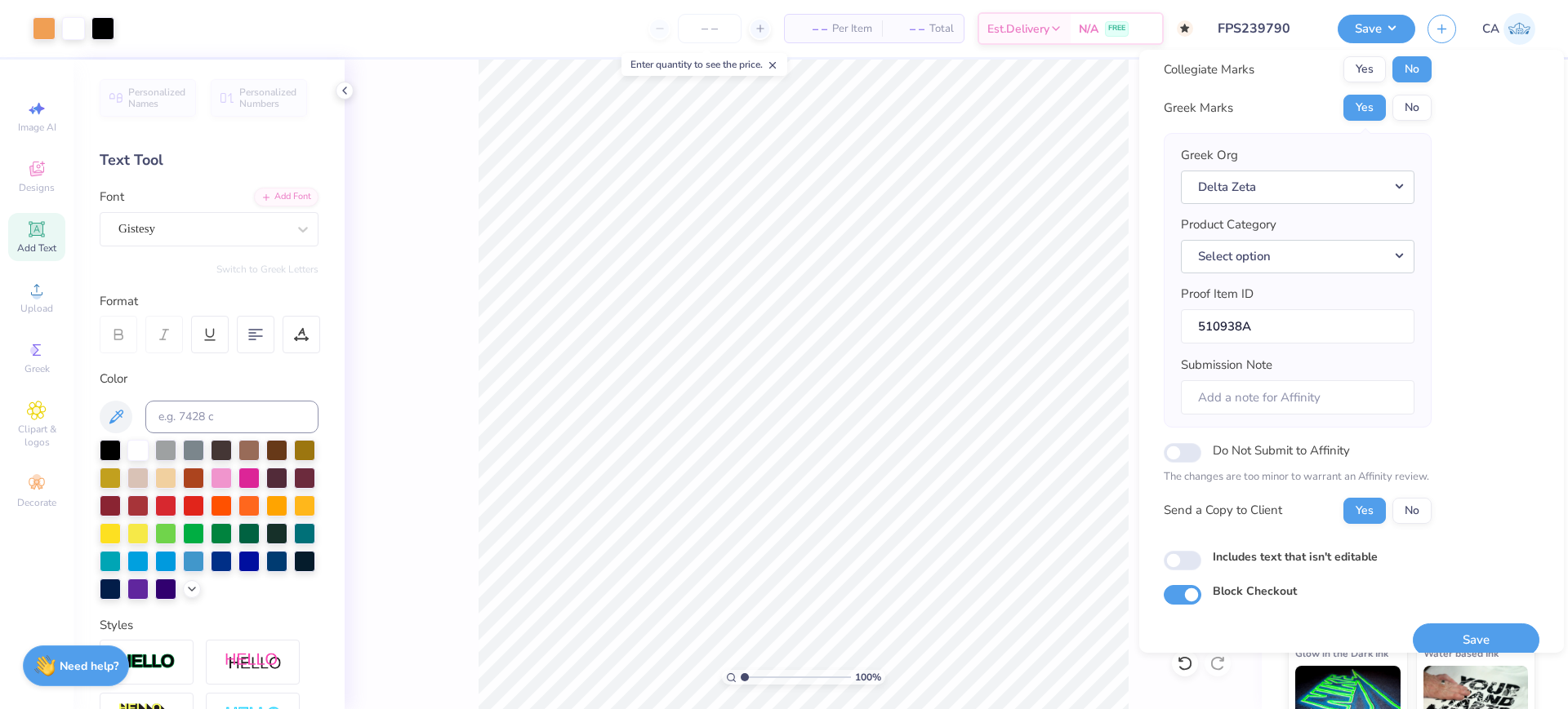
scroll to position [66, 0]
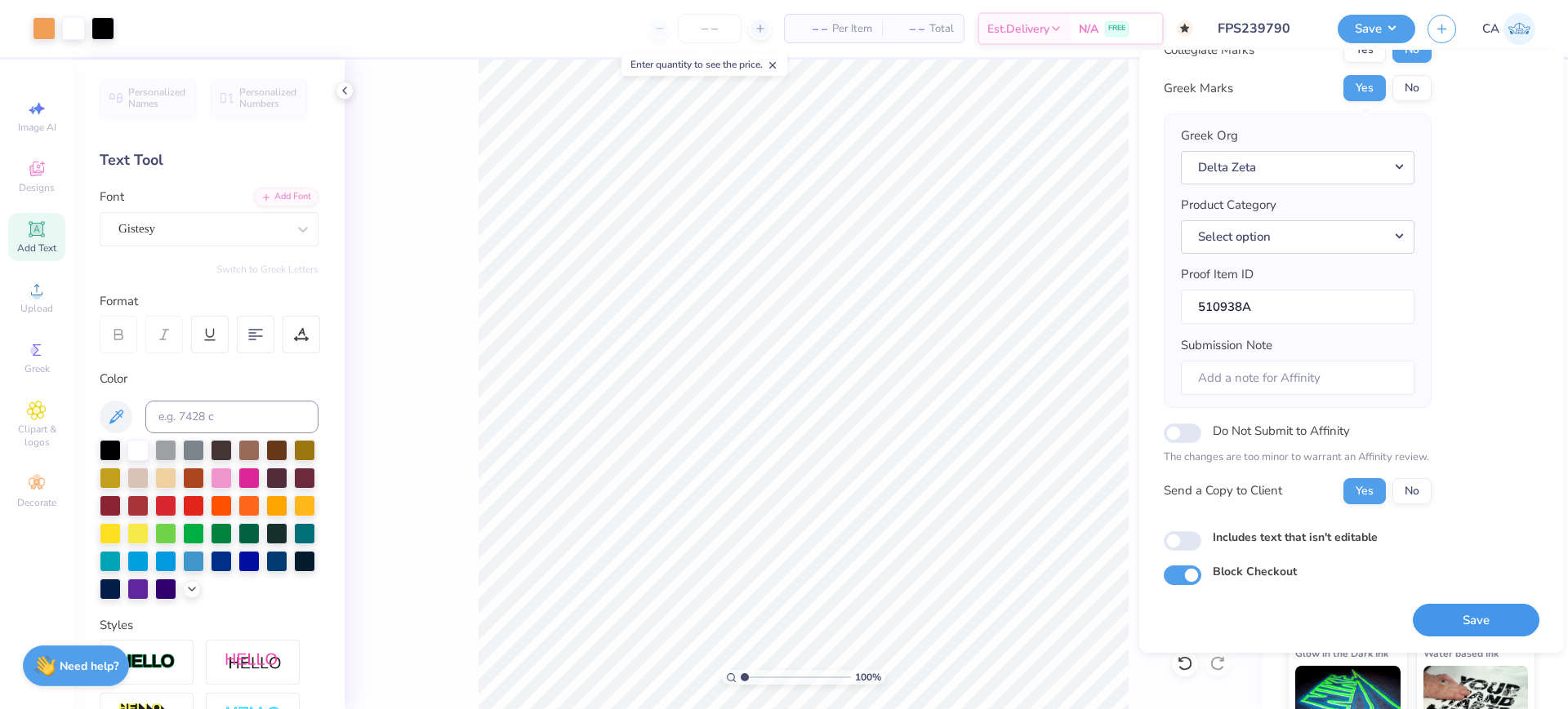
click at [1433, 635] on button "Save" at bounding box center [1475, 621] width 126 height 33
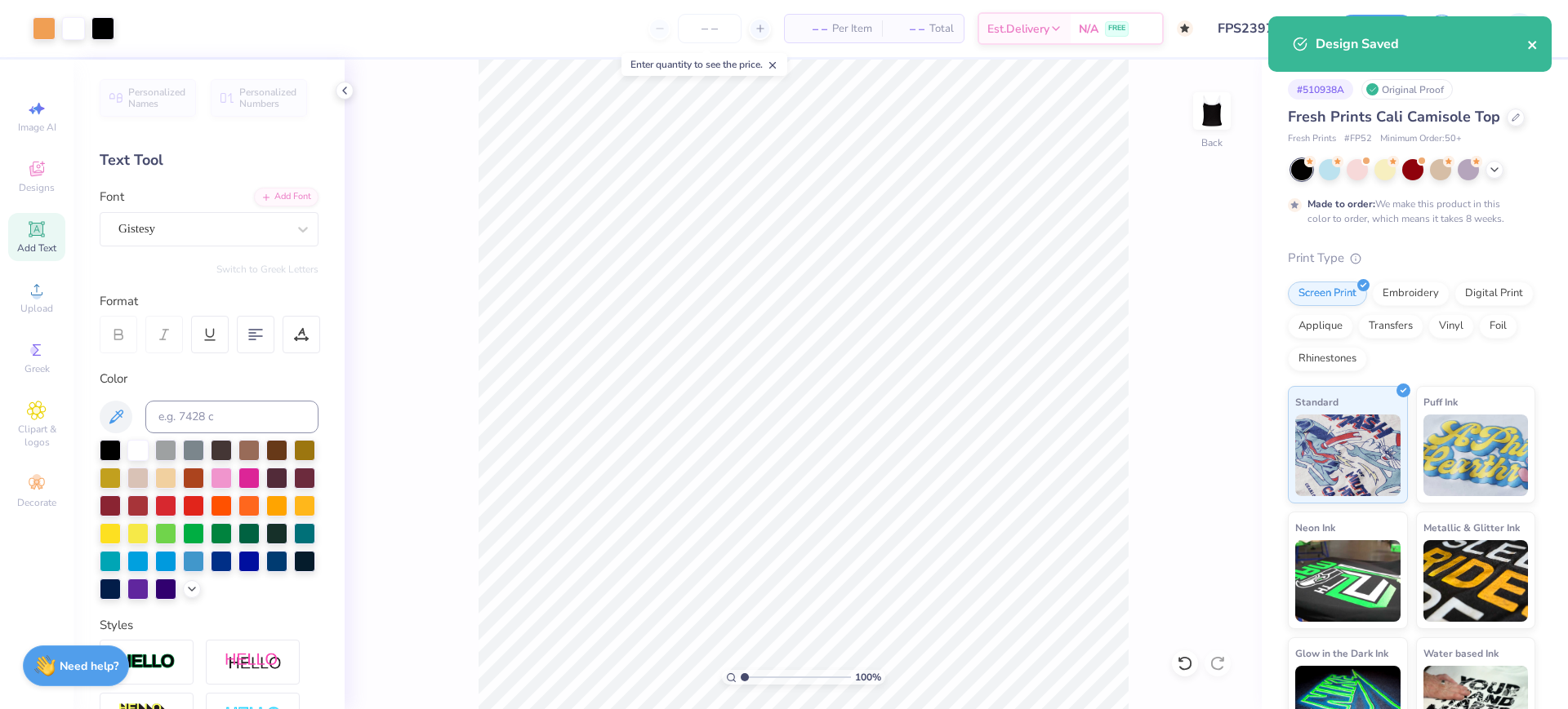
click at [1532, 42] on icon "close" at bounding box center [1533, 44] width 12 height 13
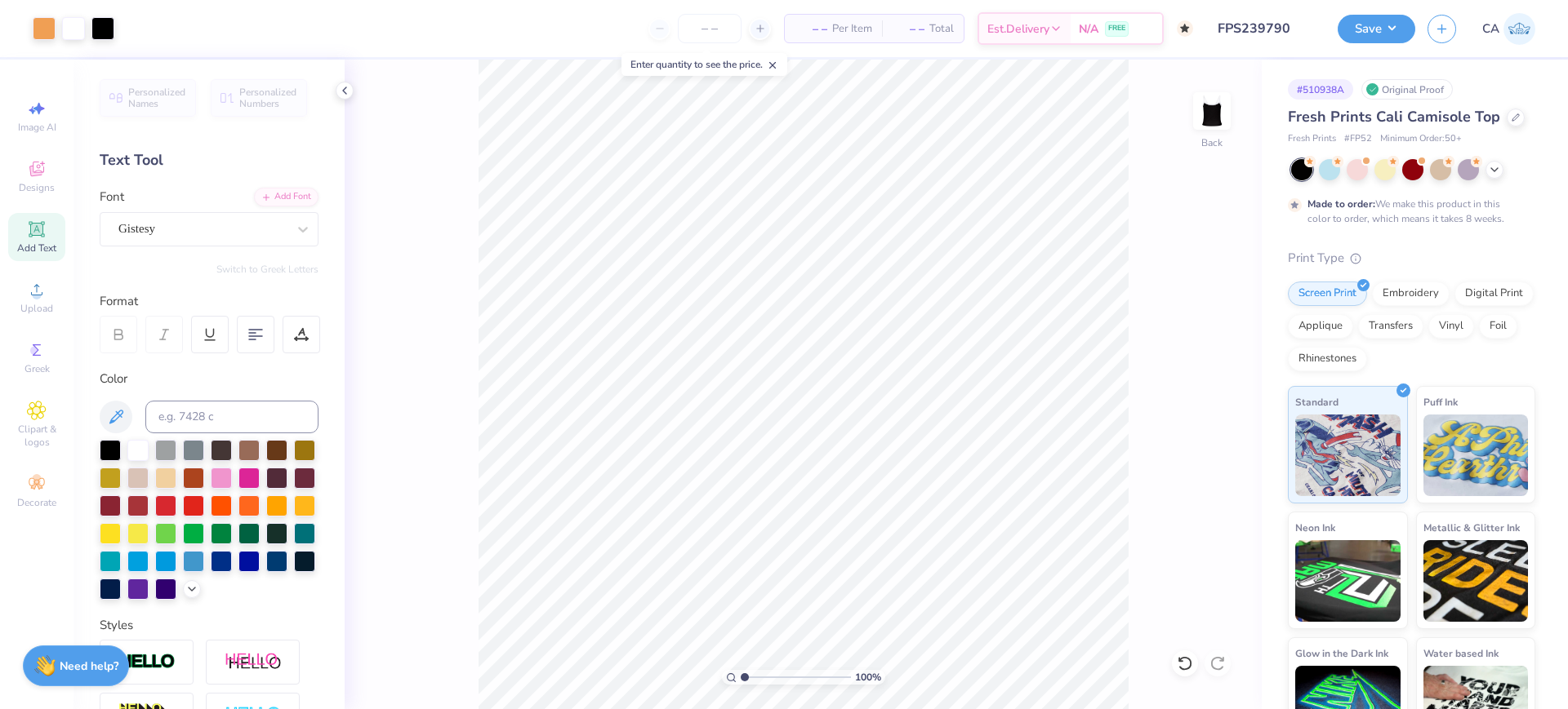
click at [1367, 29] on div "Art colors – – Per Item – – Total Est. Delivery N/A FREE Design Title FPS239790…" at bounding box center [784, 354] width 1568 height 709
click at [1378, 23] on button "Save" at bounding box center [1375, 26] width 77 height 28
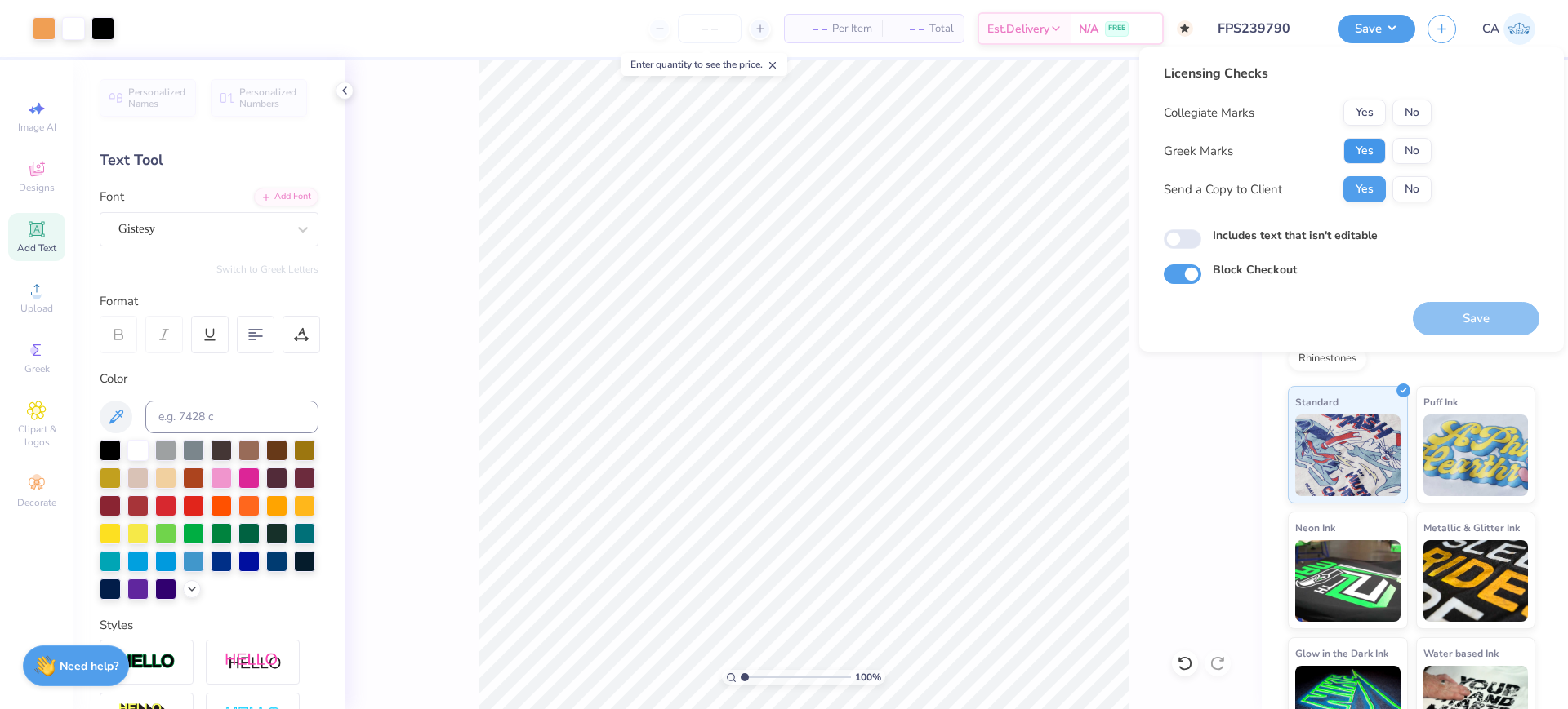
click at [1378, 158] on button "Yes" at bounding box center [1364, 151] width 42 height 26
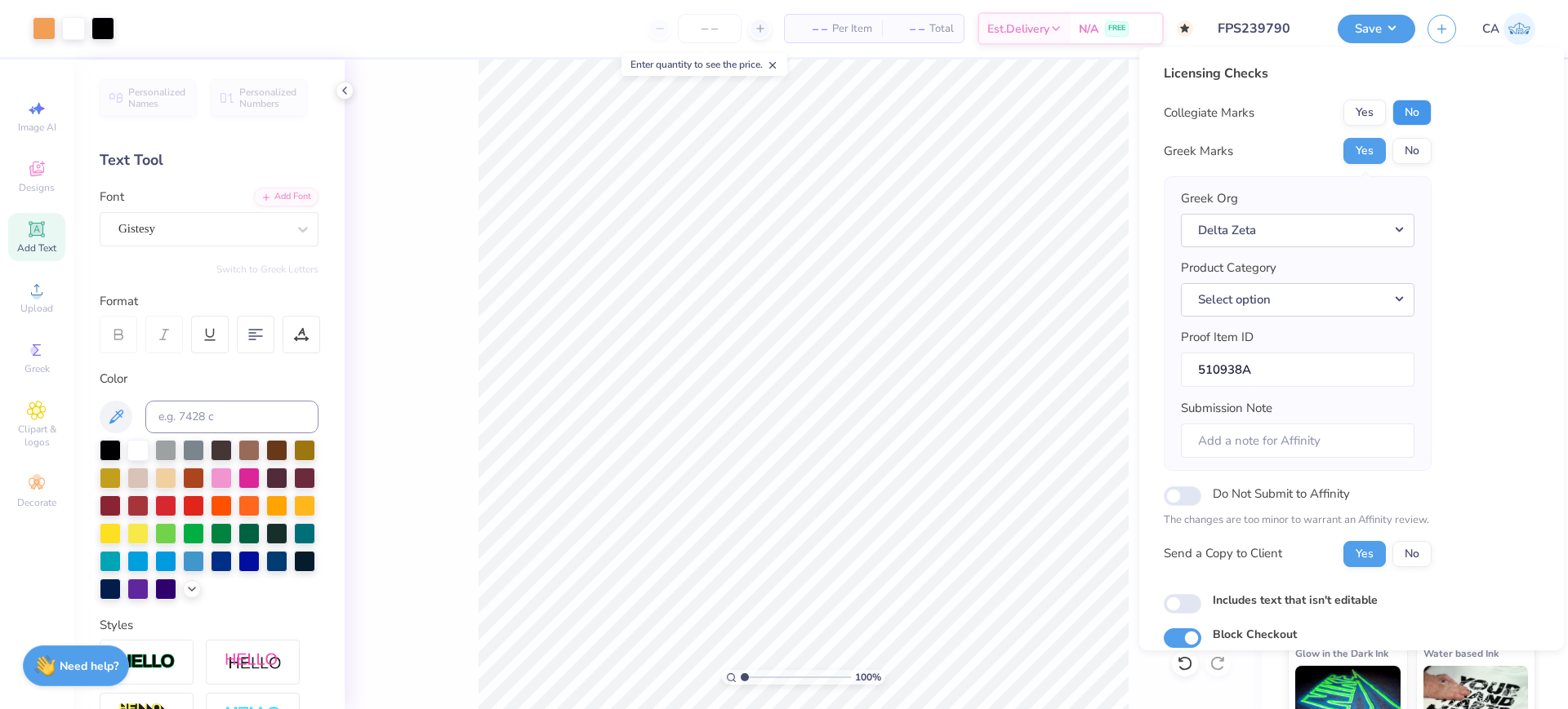
click at [1408, 121] on button "No" at bounding box center [1411, 112] width 39 height 26
click at [1346, 286] on button "Select option" at bounding box center [1297, 300] width 234 height 33
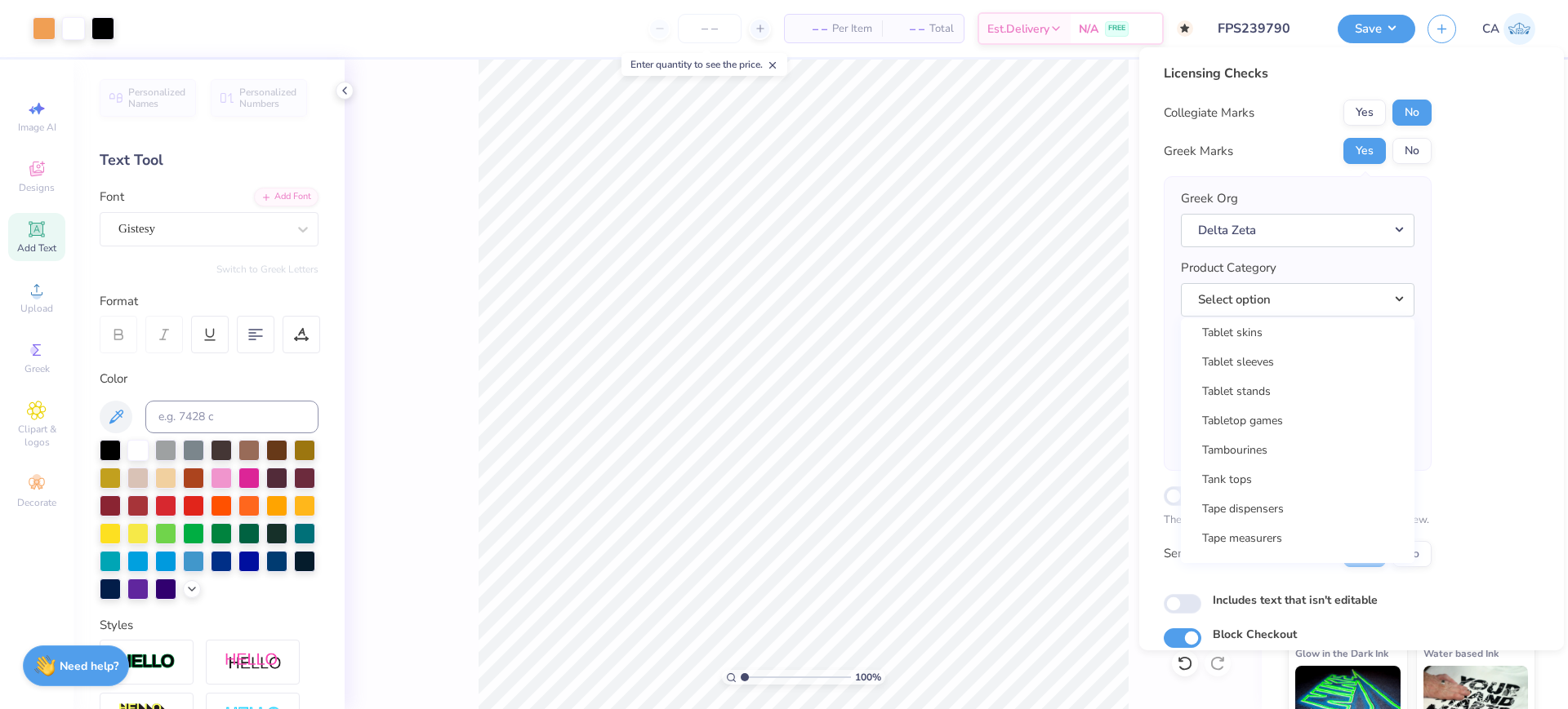
scroll to position [26381, 0]
click at [1289, 384] on link "Tank tops" at bounding box center [1297, 377] width 220 height 27
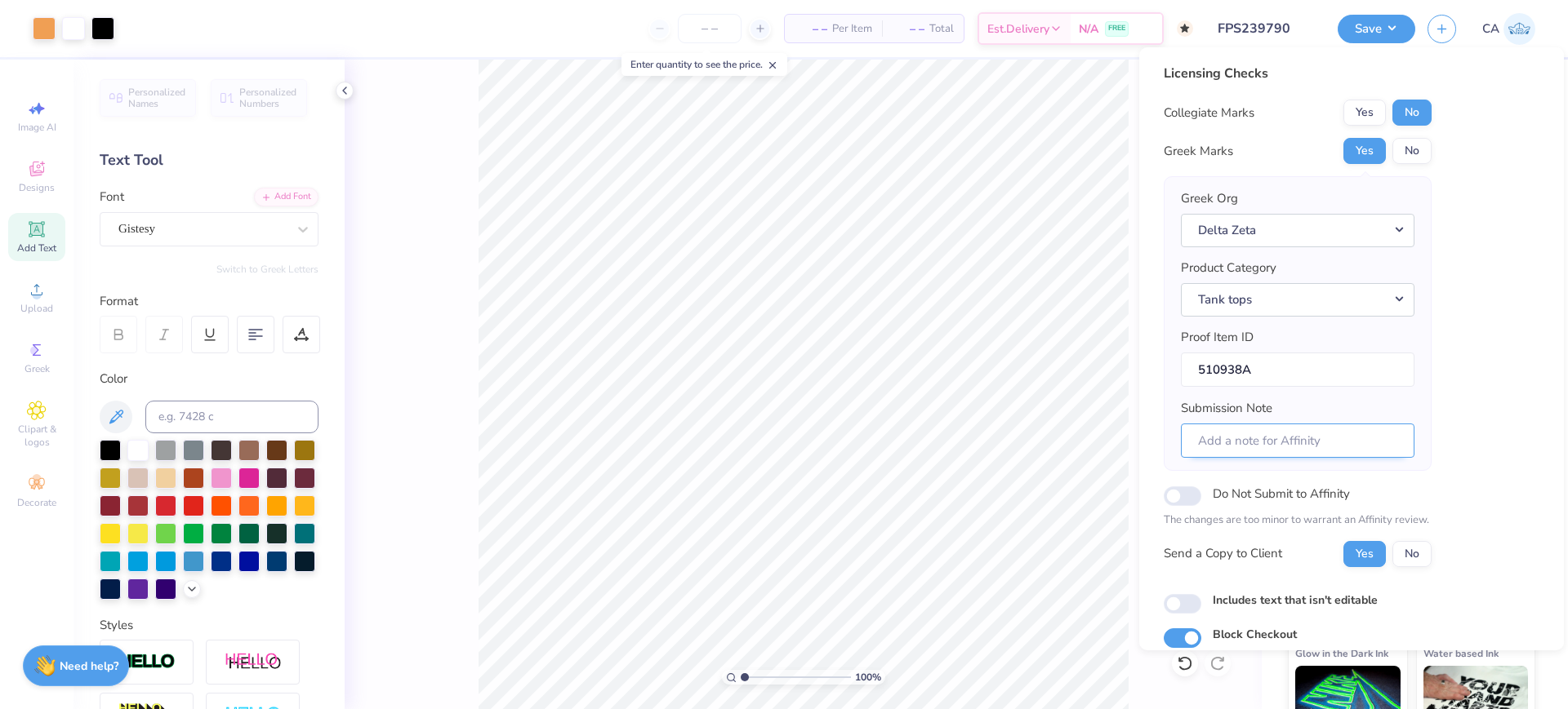
scroll to position [66, 0]
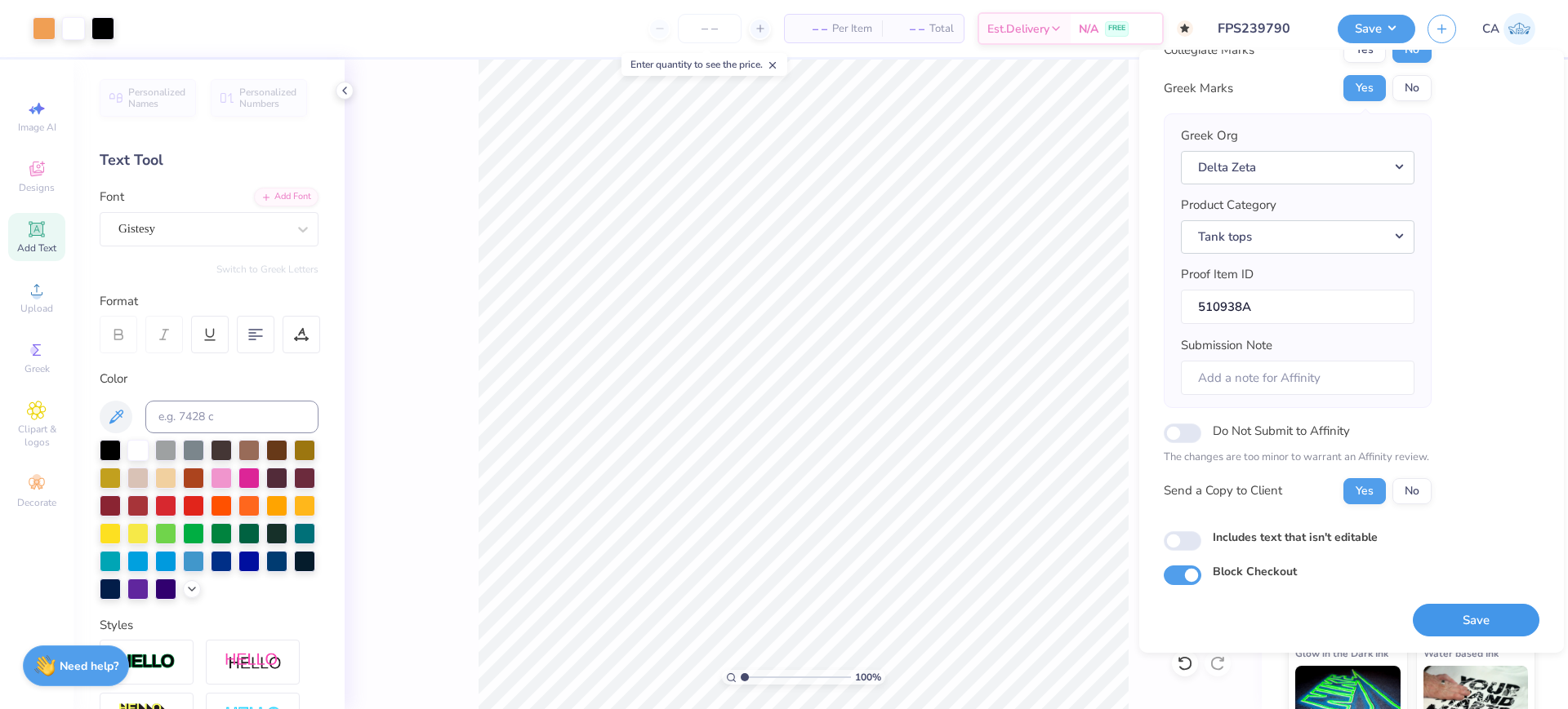
click at [1412, 622] on button "Save" at bounding box center [1475, 621] width 126 height 33
